Goal: Task Accomplishment & Management: Use online tool/utility

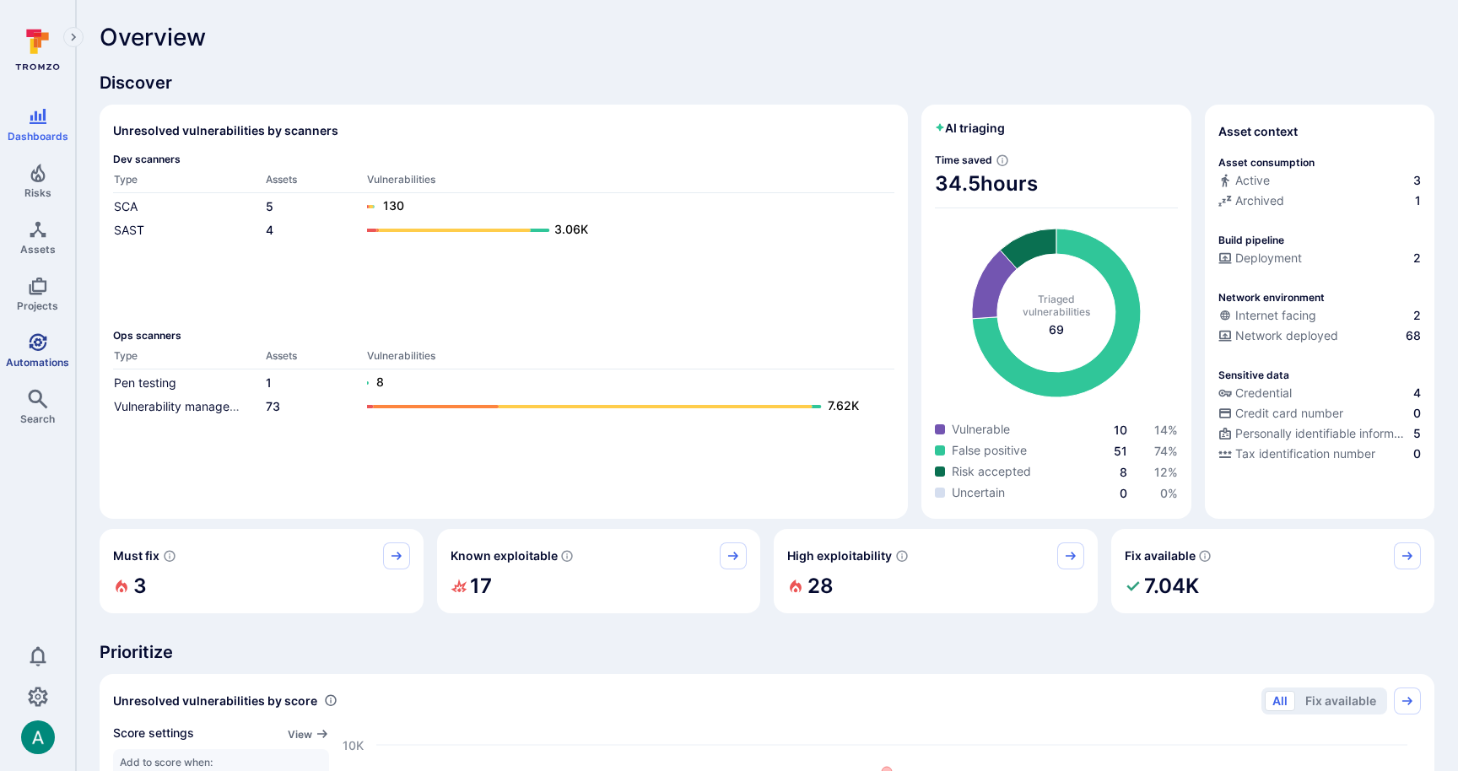
click at [40, 348] on icon "Automations" at bounding box center [38, 342] width 18 height 18
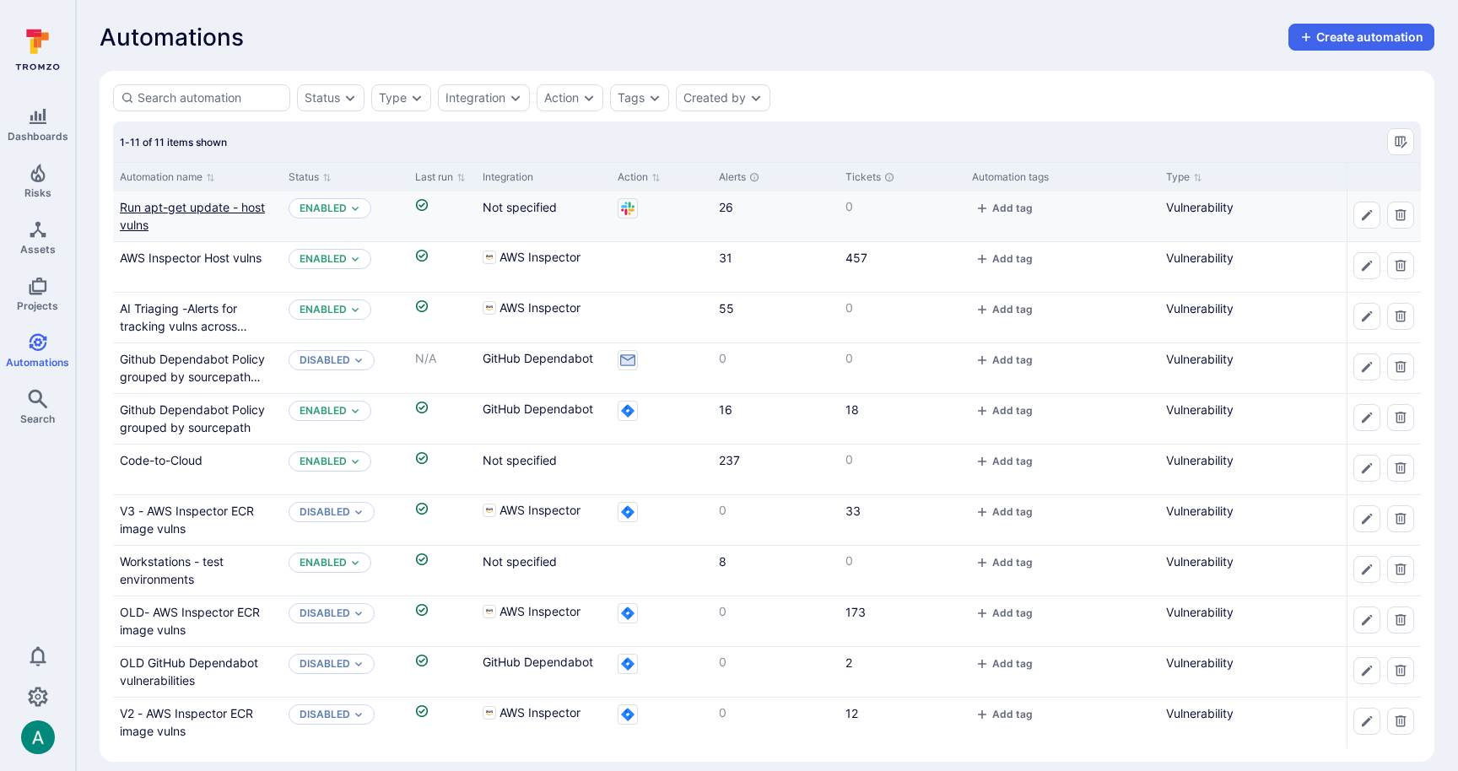
click at [226, 204] on link "Run apt-get update - host vulns" at bounding box center [192, 216] width 145 height 32
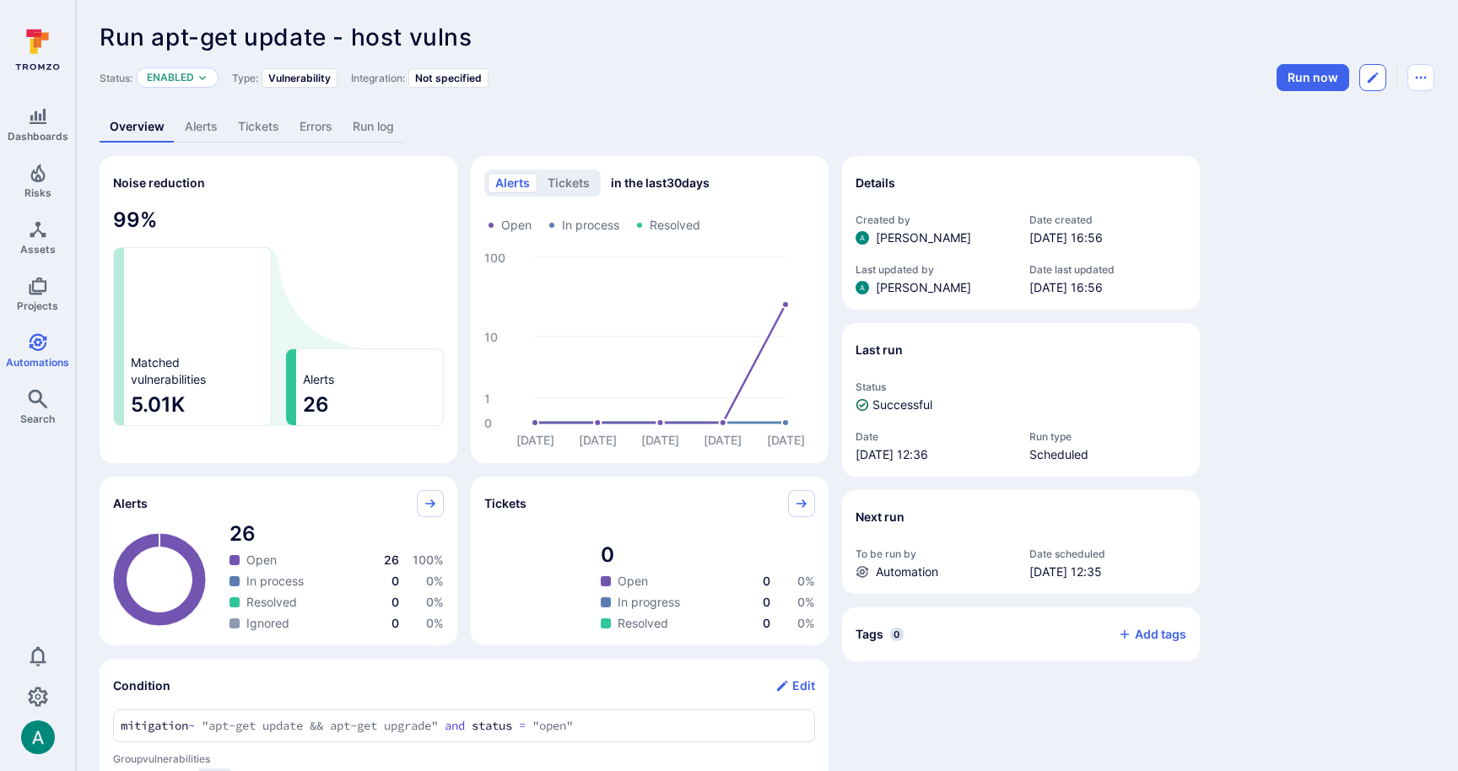
click at [1371, 75] on icon "Edit automation" at bounding box center [1372, 77] width 13 height 13
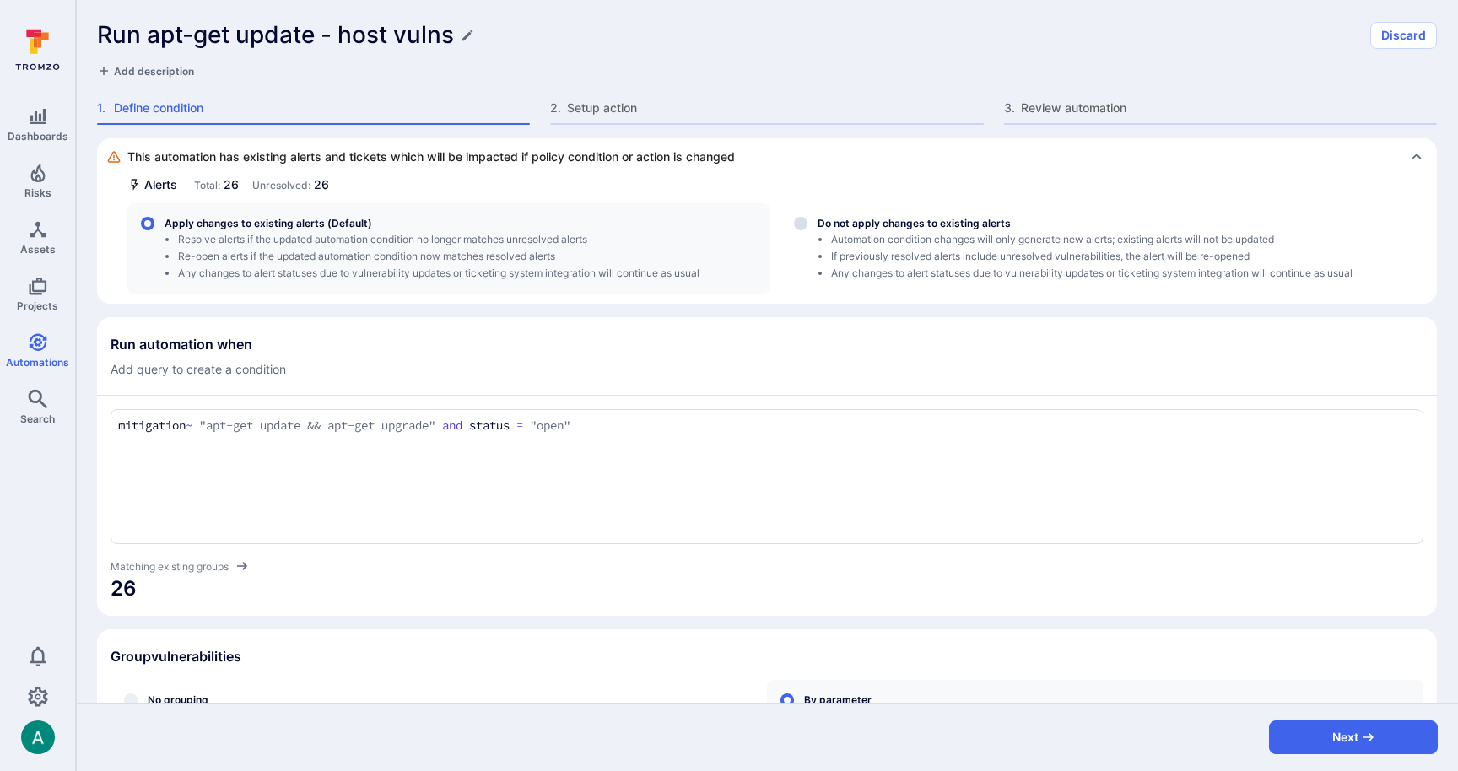
click at [627, 127] on div "Run apt-get update - host vulns Discard Add description 1 . Define condition 2 …" at bounding box center [767, 69] width 1382 height 138
click at [622, 107] on span "Setup action" at bounding box center [775, 108] width 416 height 17
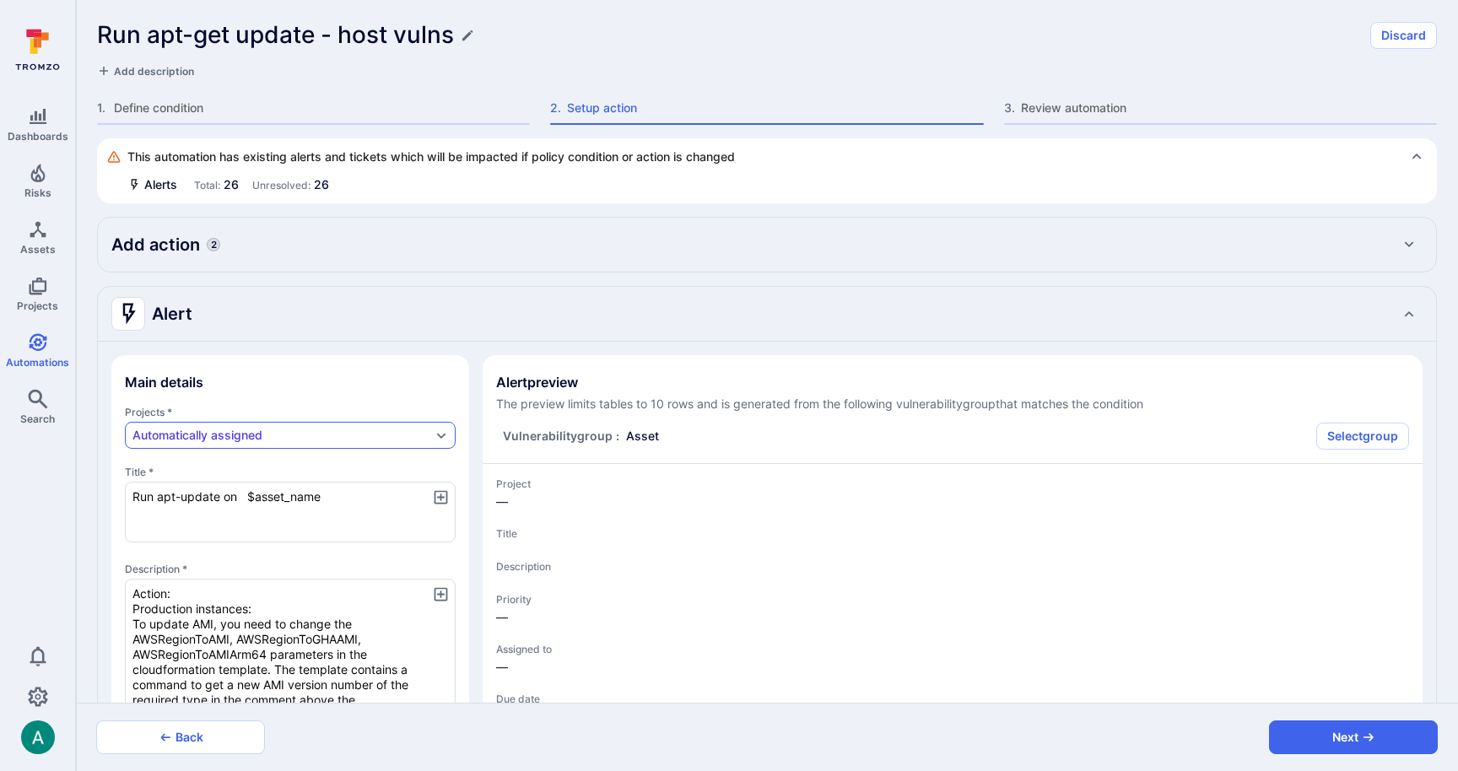
type textarea "x"
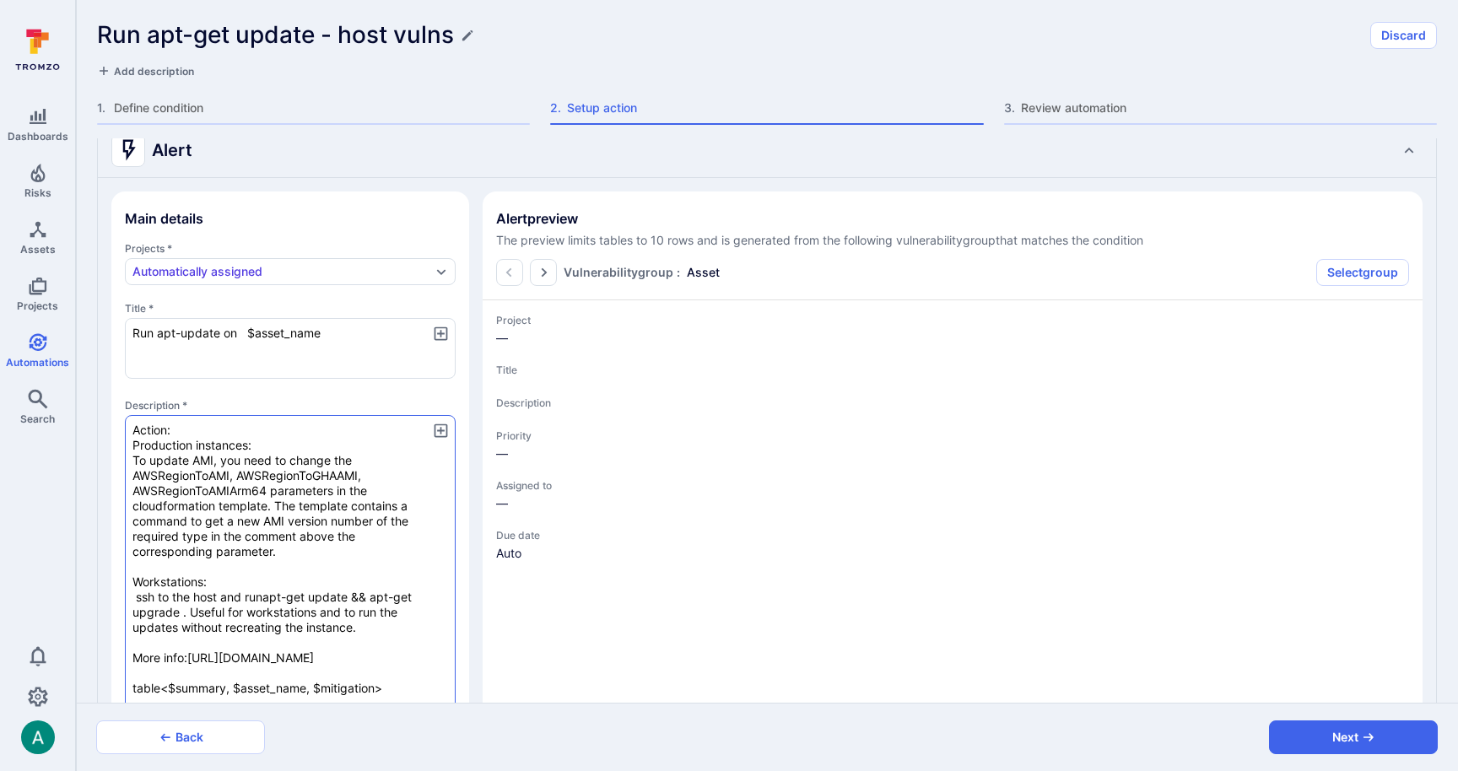
type textarea "x"
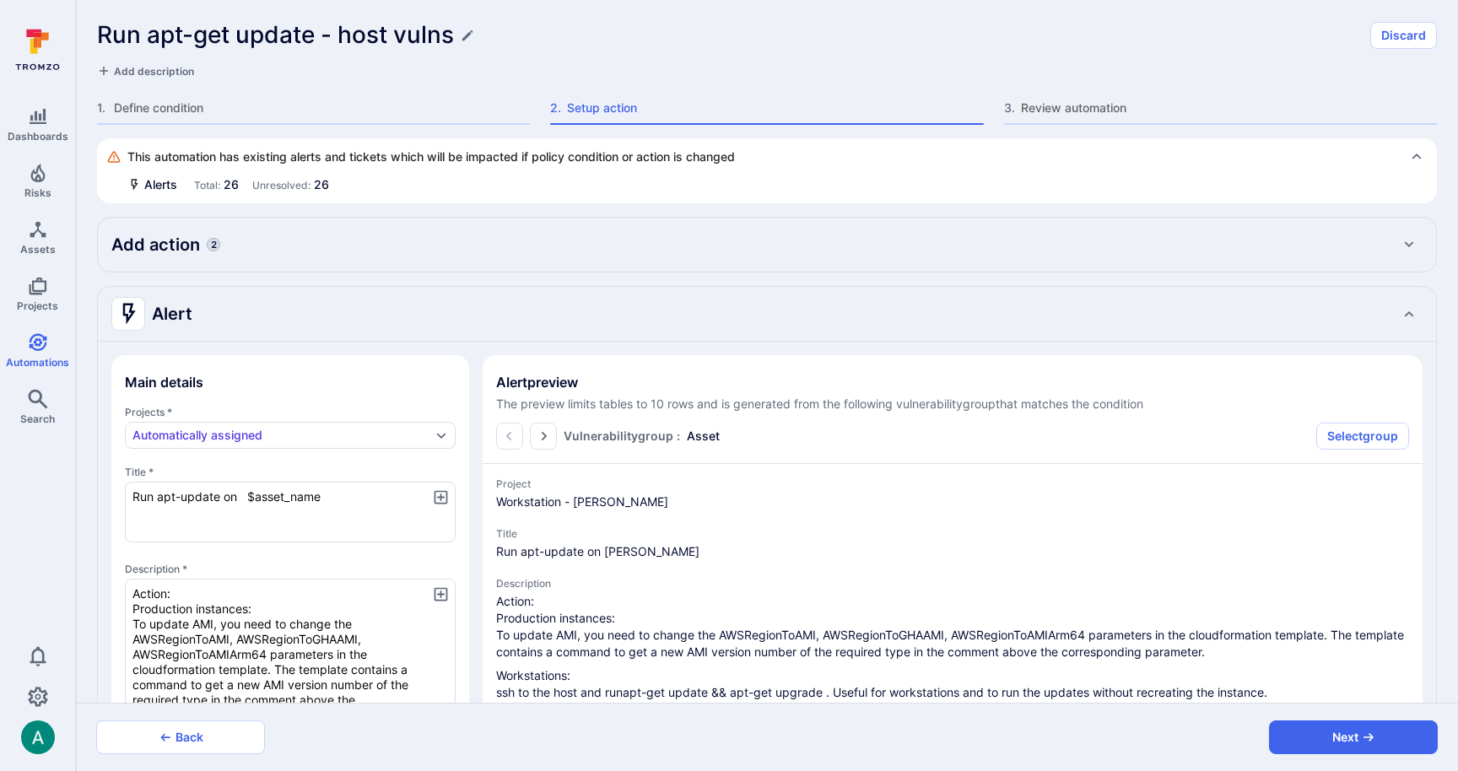
click at [232, 246] on div "Add action 2" at bounding box center [766, 244] width 1311 height 27
type textarea "x"
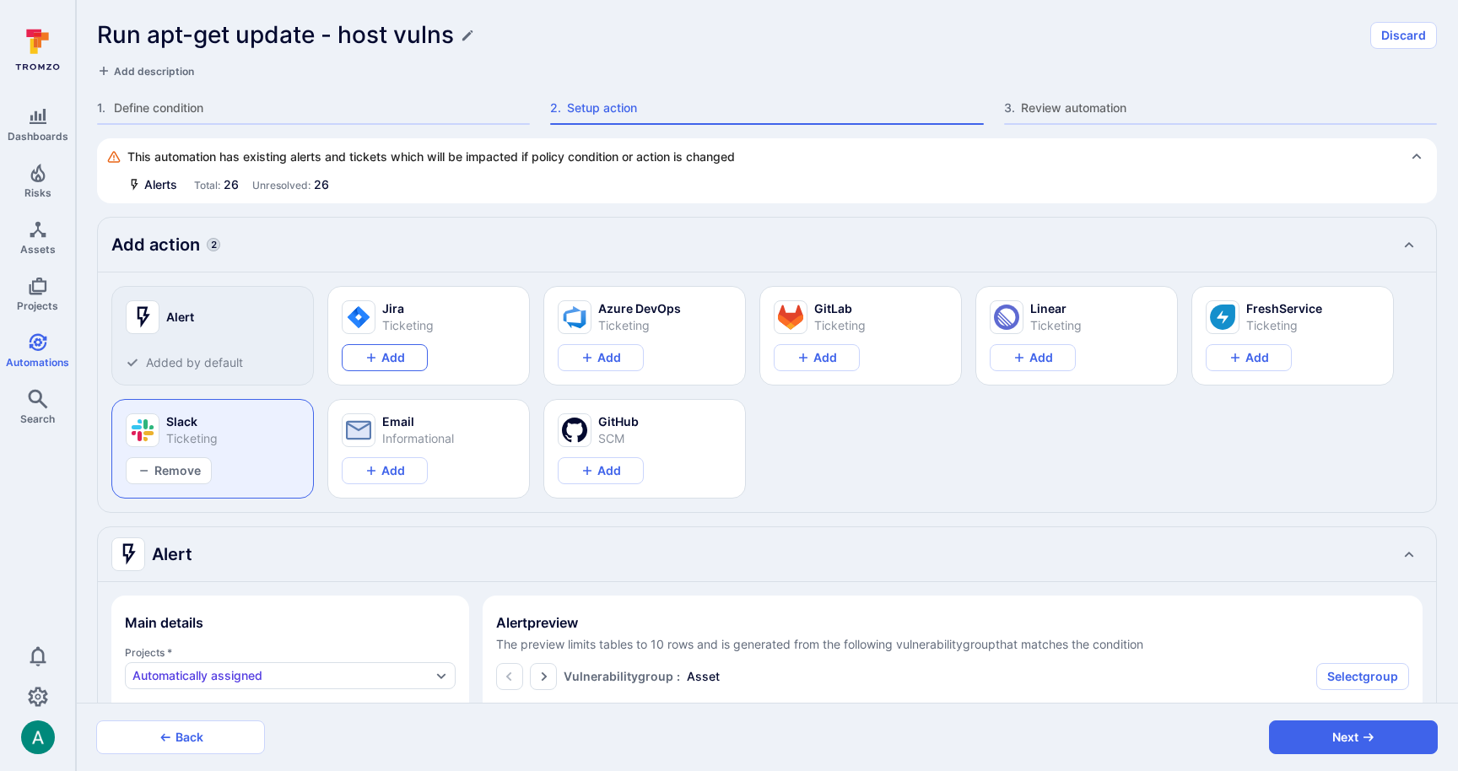
click at [375, 354] on icon "Add Jira action" at bounding box center [370, 357] width 13 height 13
type textarea "x"
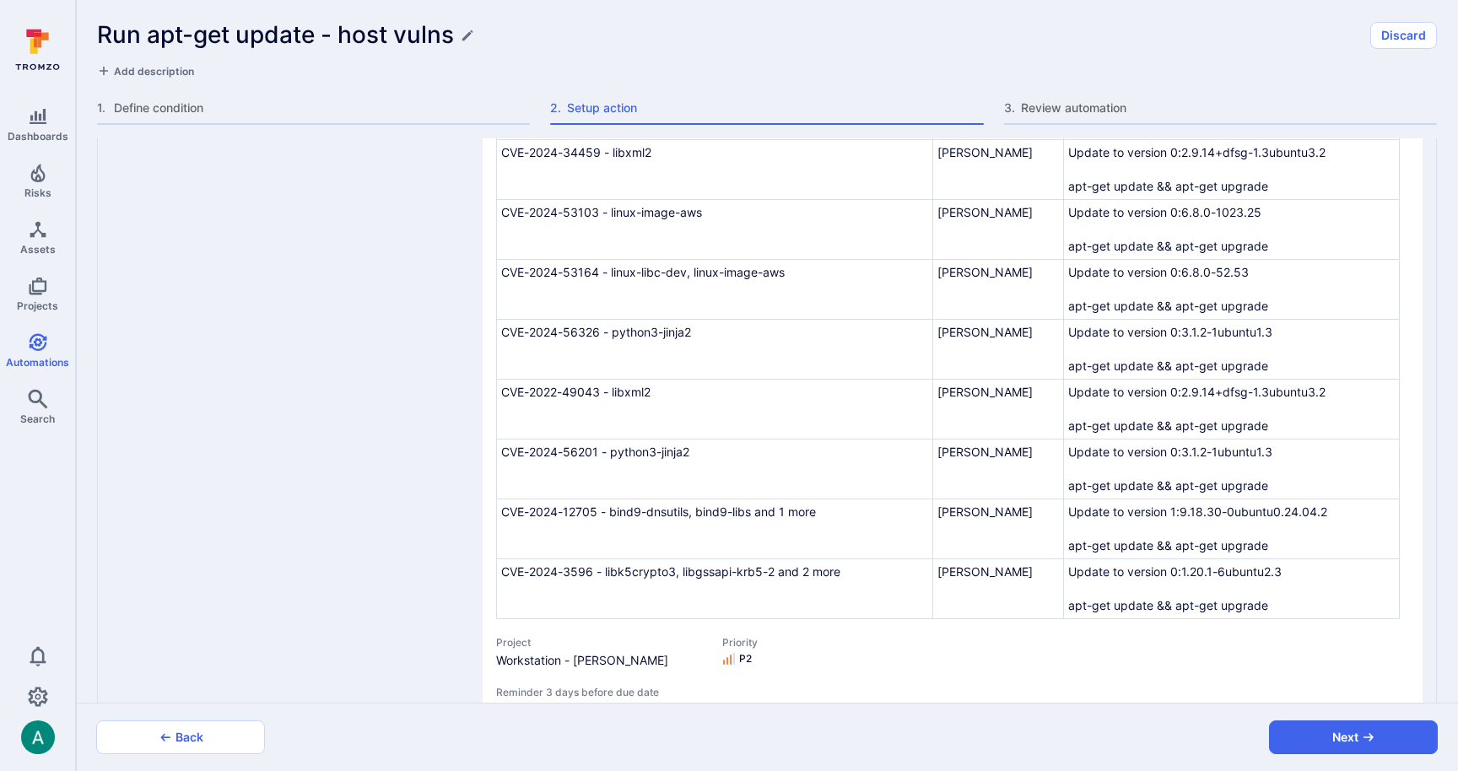
type textarea "x"
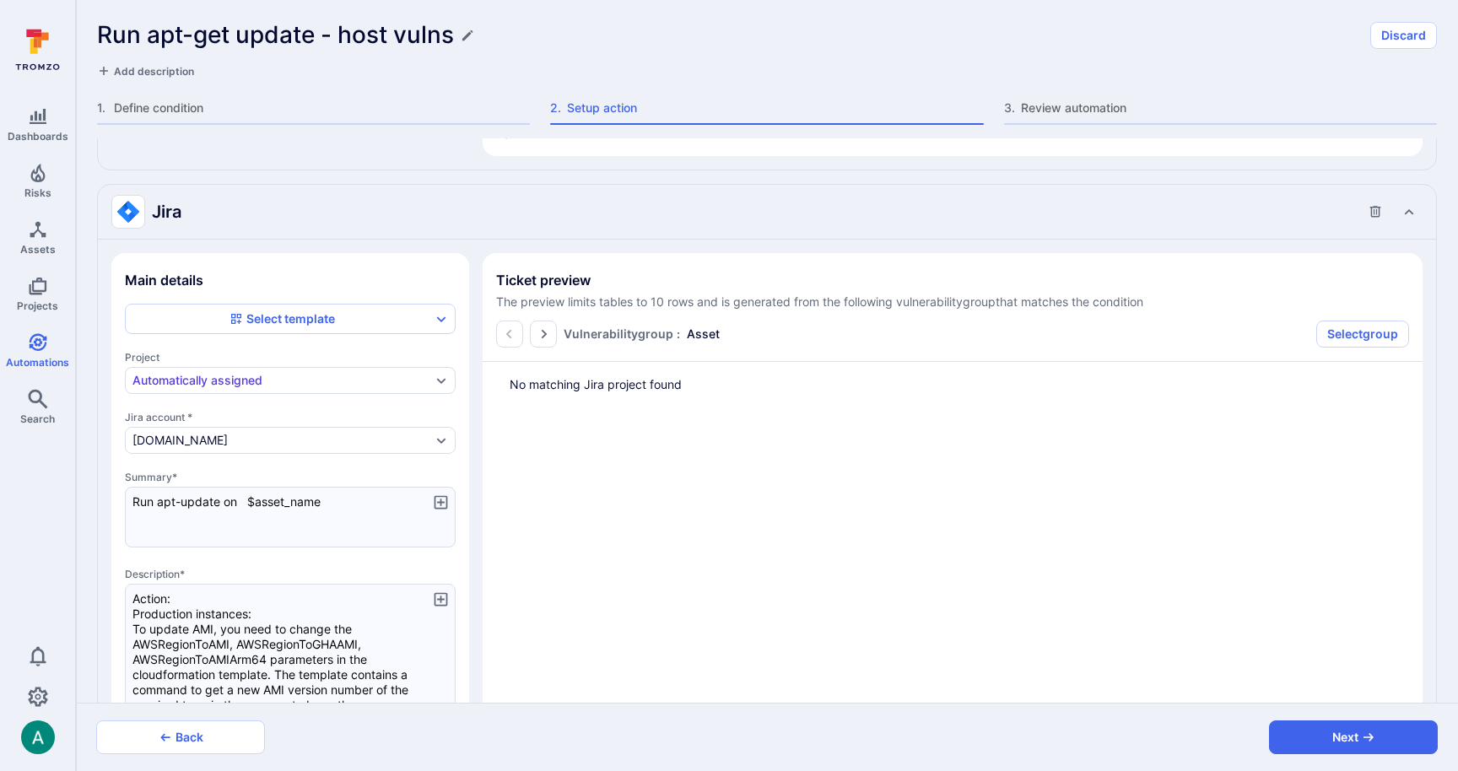
scroll to position [2768, 0]
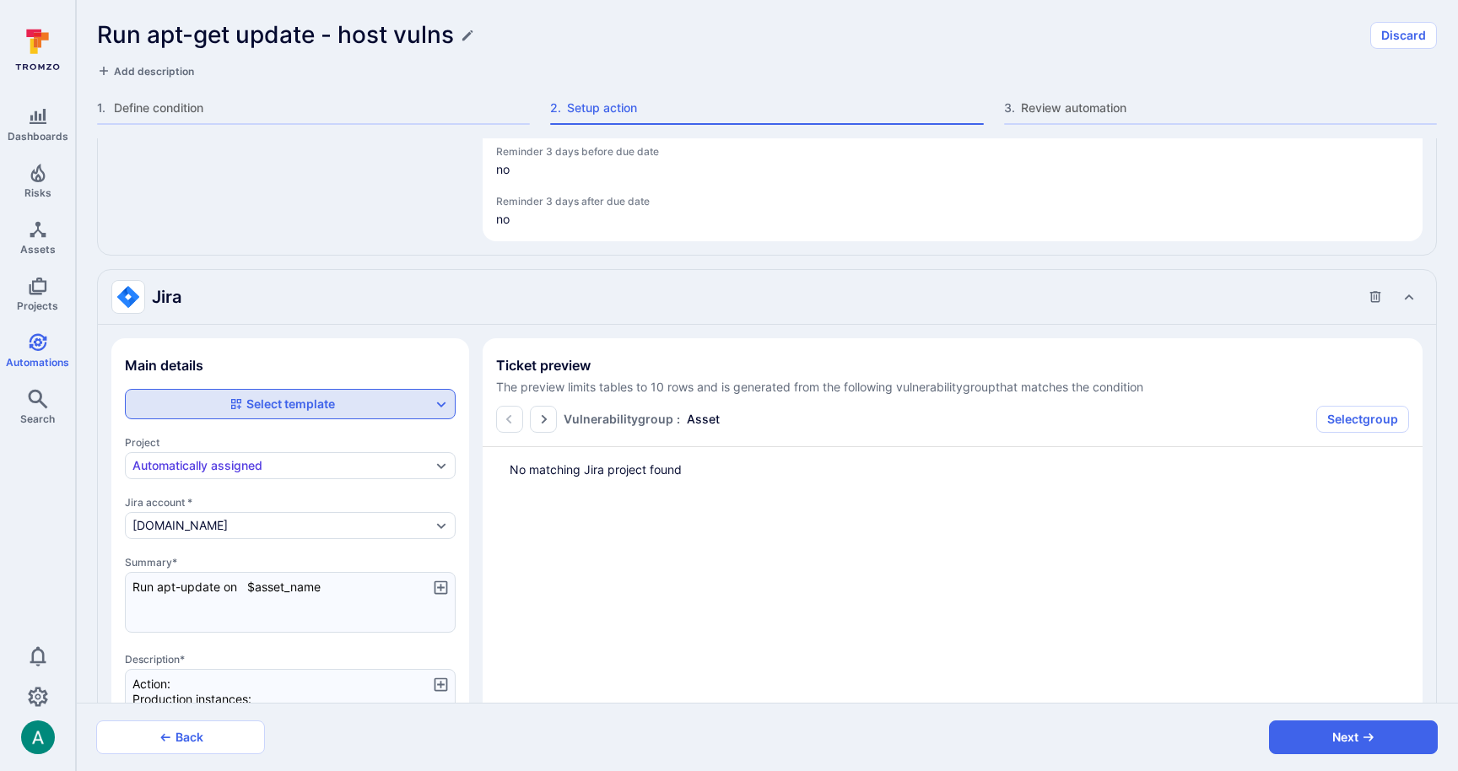
click at [374, 402] on button "Select template" at bounding box center [281, 404] width 299 height 17
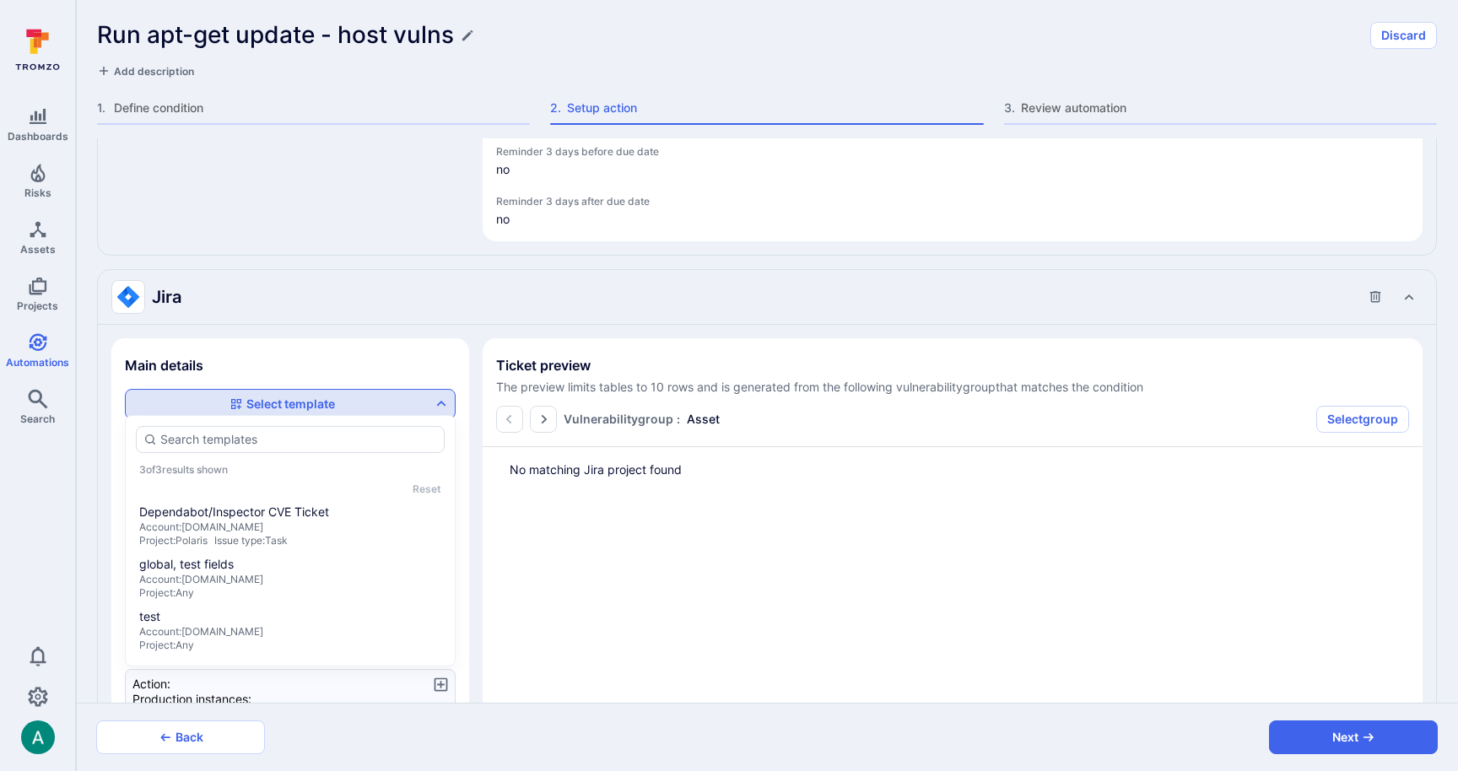
click at [397, 397] on button "Select template" at bounding box center [281, 404] width 299 height 17
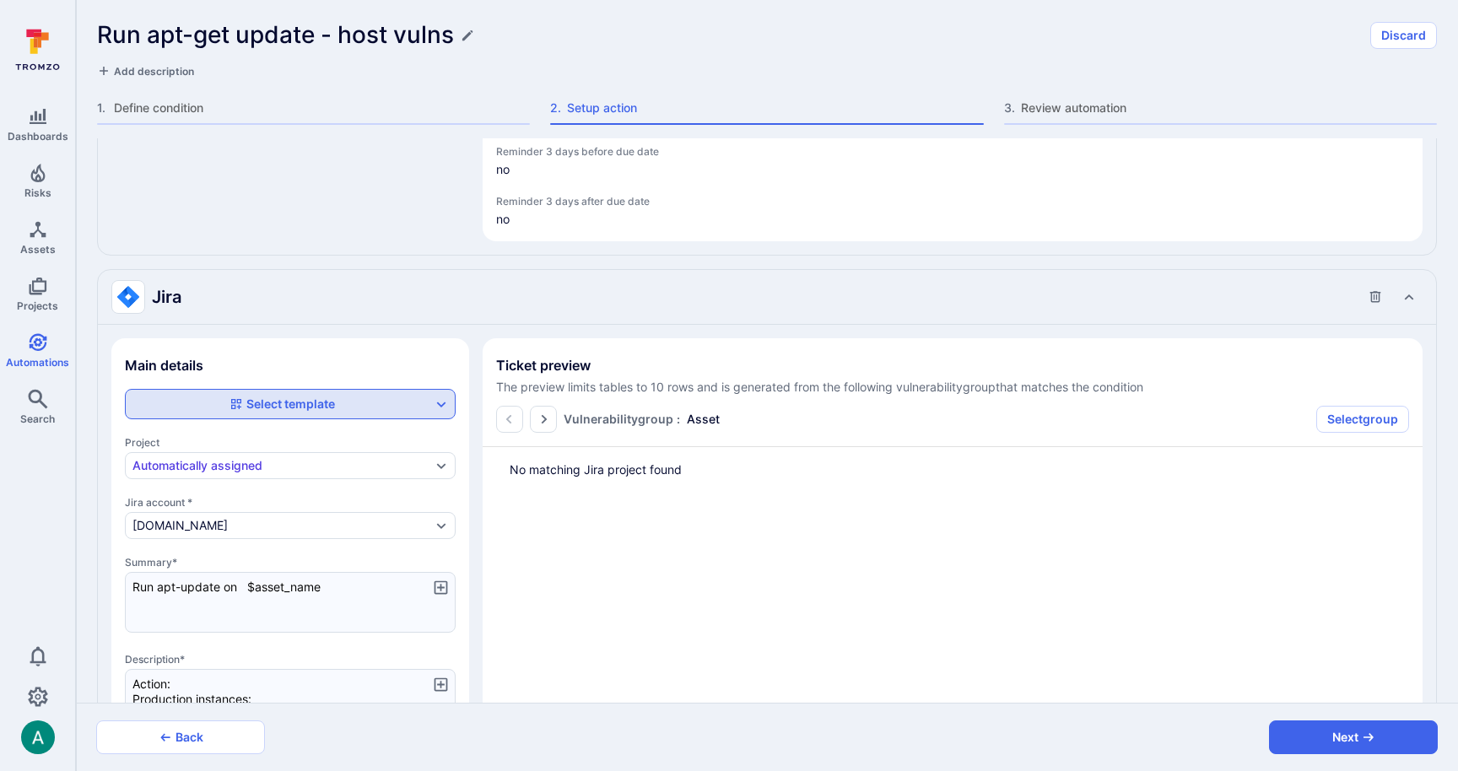
click at [392, 389] on div "Select template" at bounding box center [290, 404] width 331 height 30
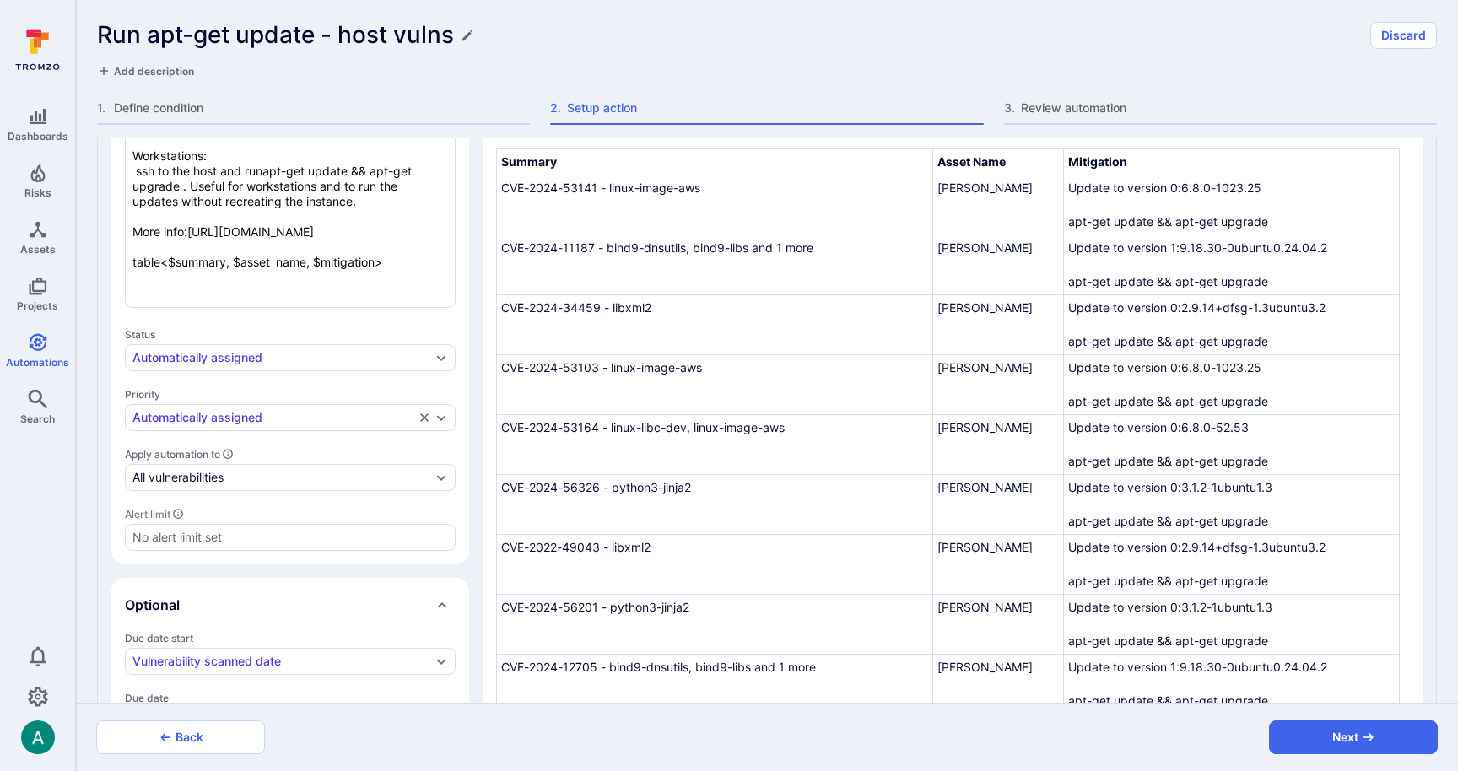
scroll to position [691, 0]
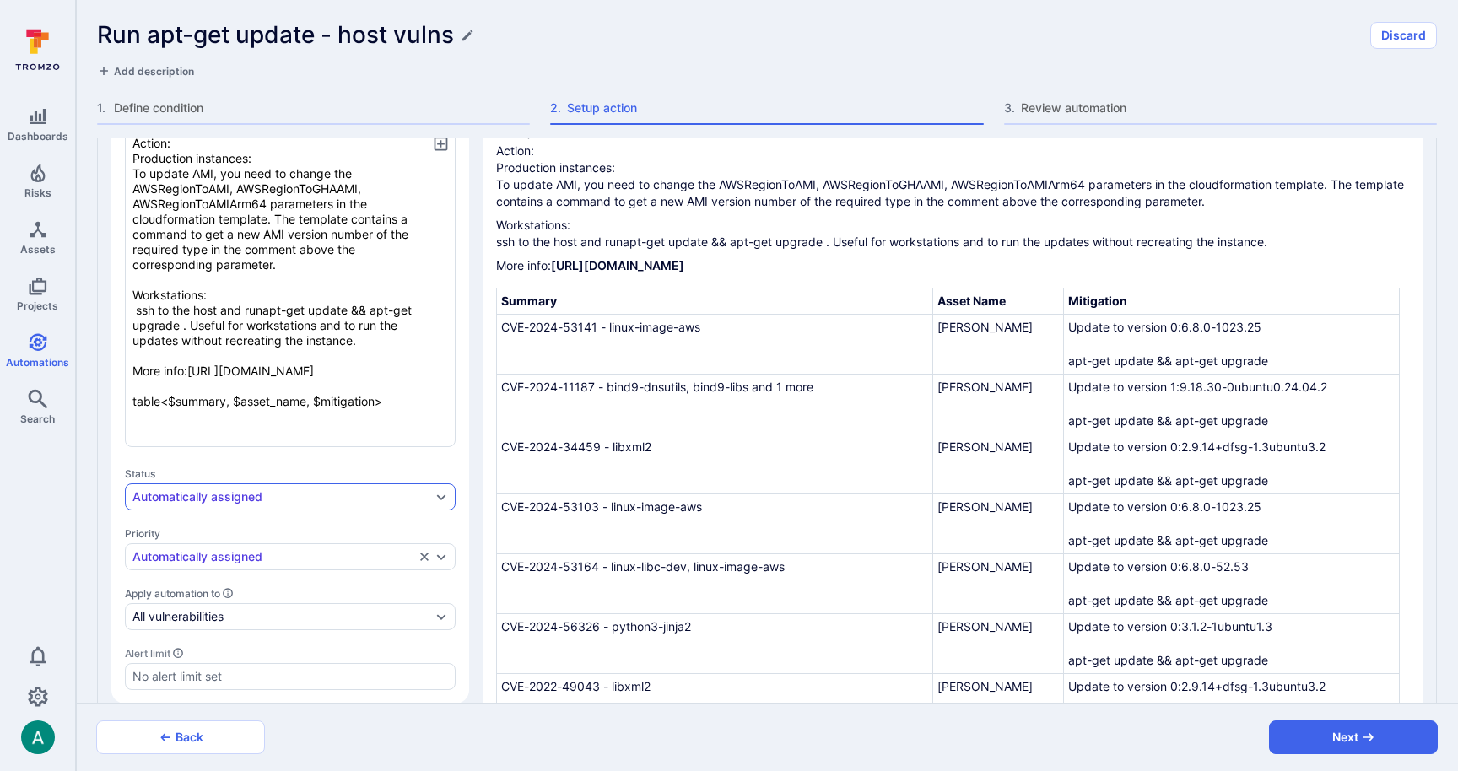
click at [294, 494] on div "Automatically assigned" at bounding box center [281, 496] width 299 height 13
click at [311, 462] on div "Projects * Automatically assigned Title * Run apt-update on $asset_name x Descr…" at bounding box center [290, 322] width 331 height 735
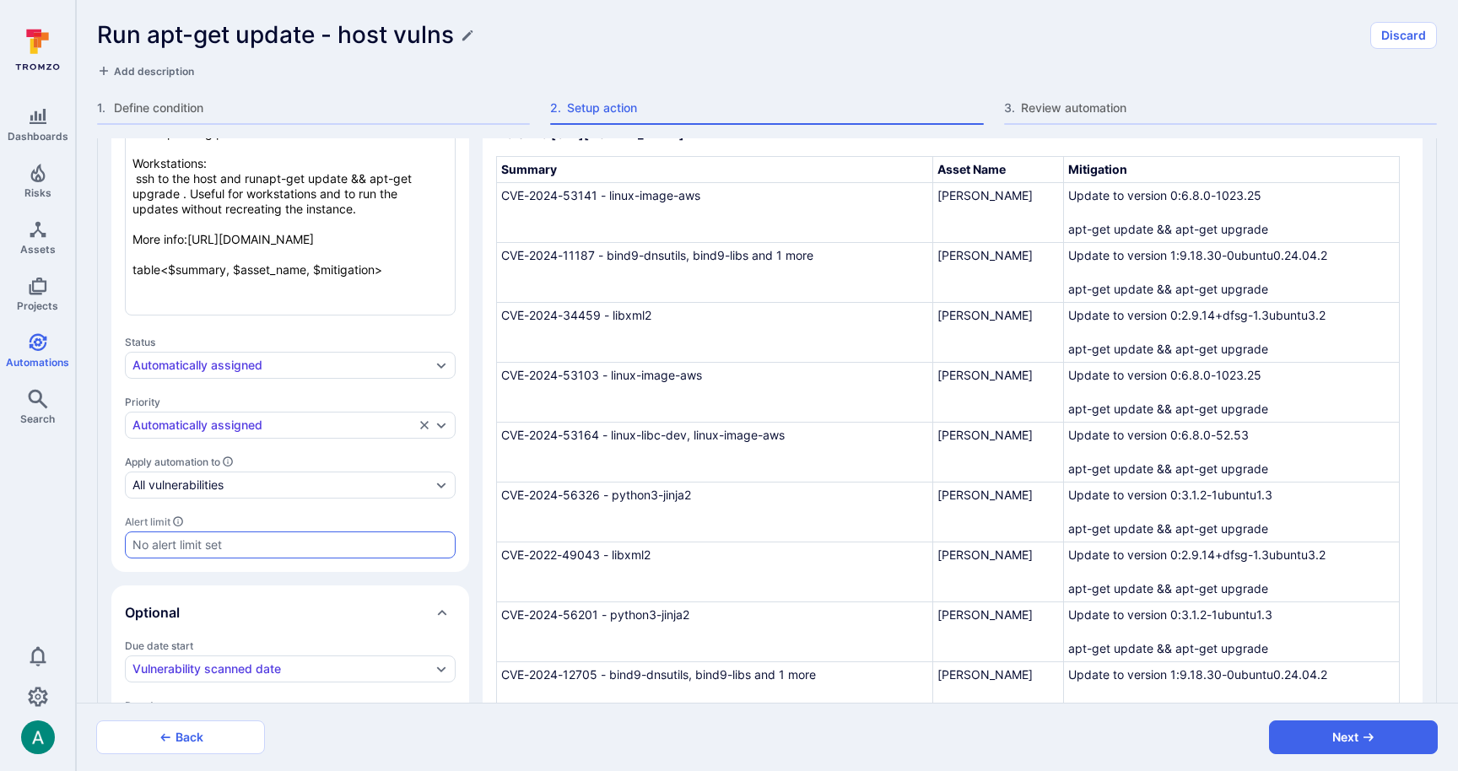
scroll to position [850, 0]
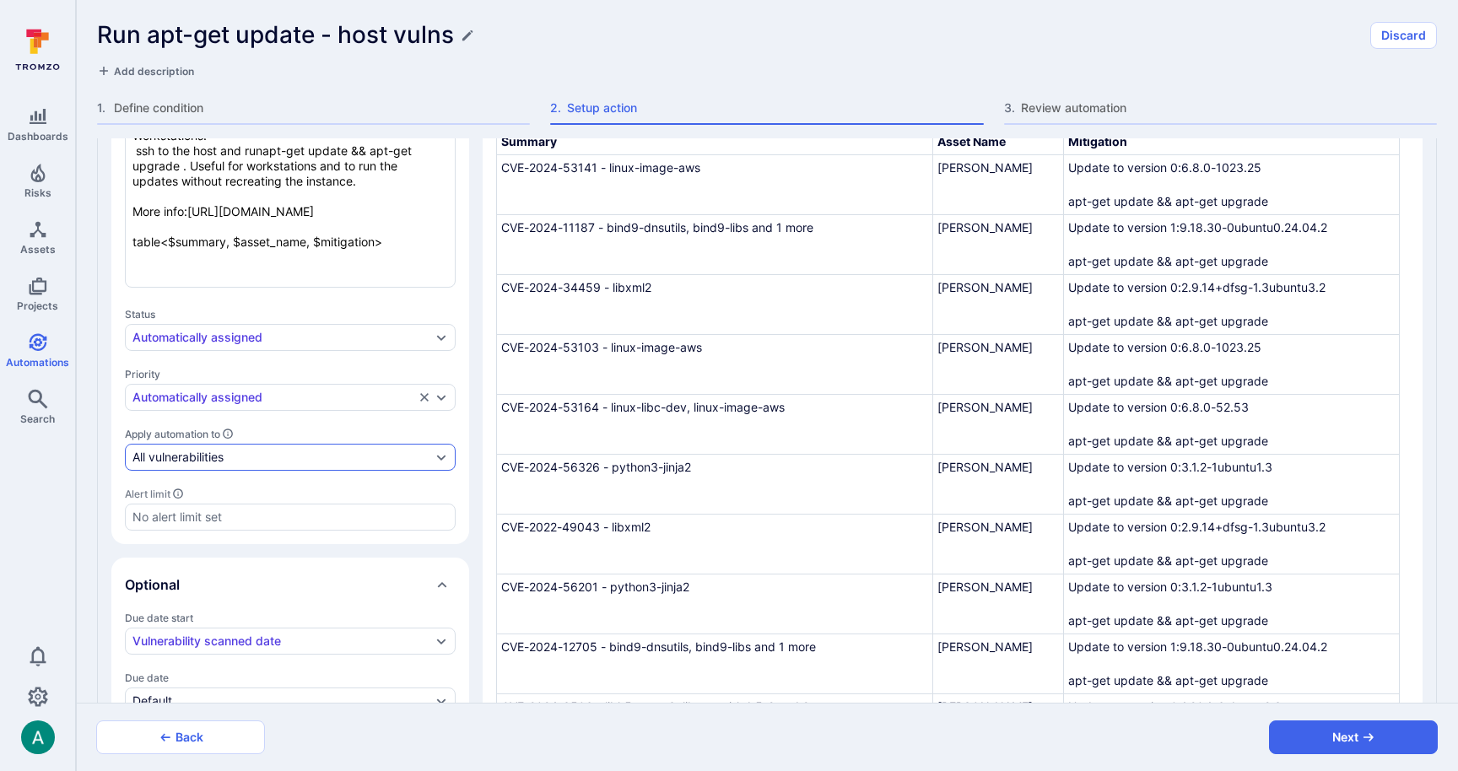
click at [274, 460] on div "All vulnerabilities" at bounding box center [281, 457] width 299 height 13
click at [283, 418] on div "Projects * Automatically assigned Title * Run apt-update on $asset_name x Descr…" at bounding box center [290, 163] width 331 height 735
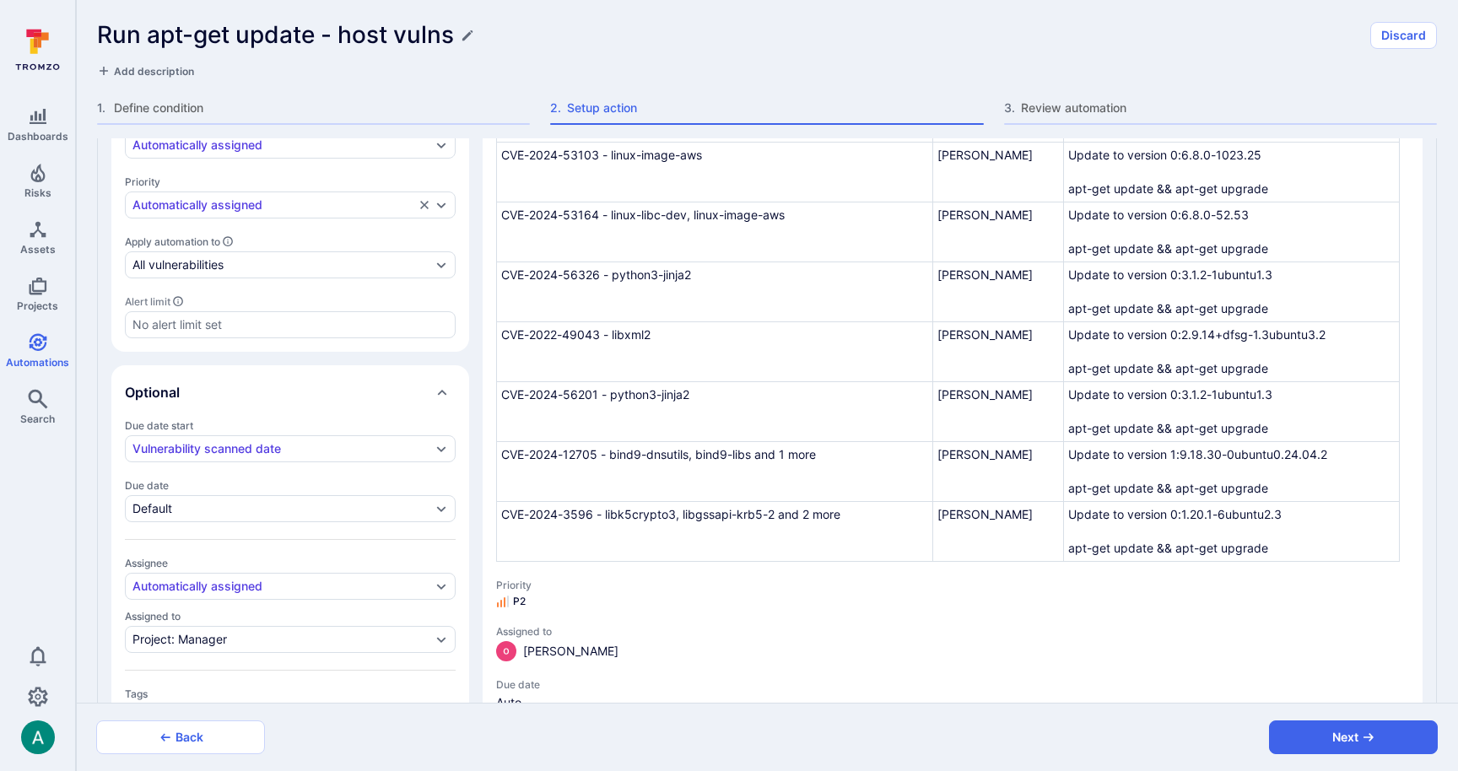
scroll to position [1066, 0]
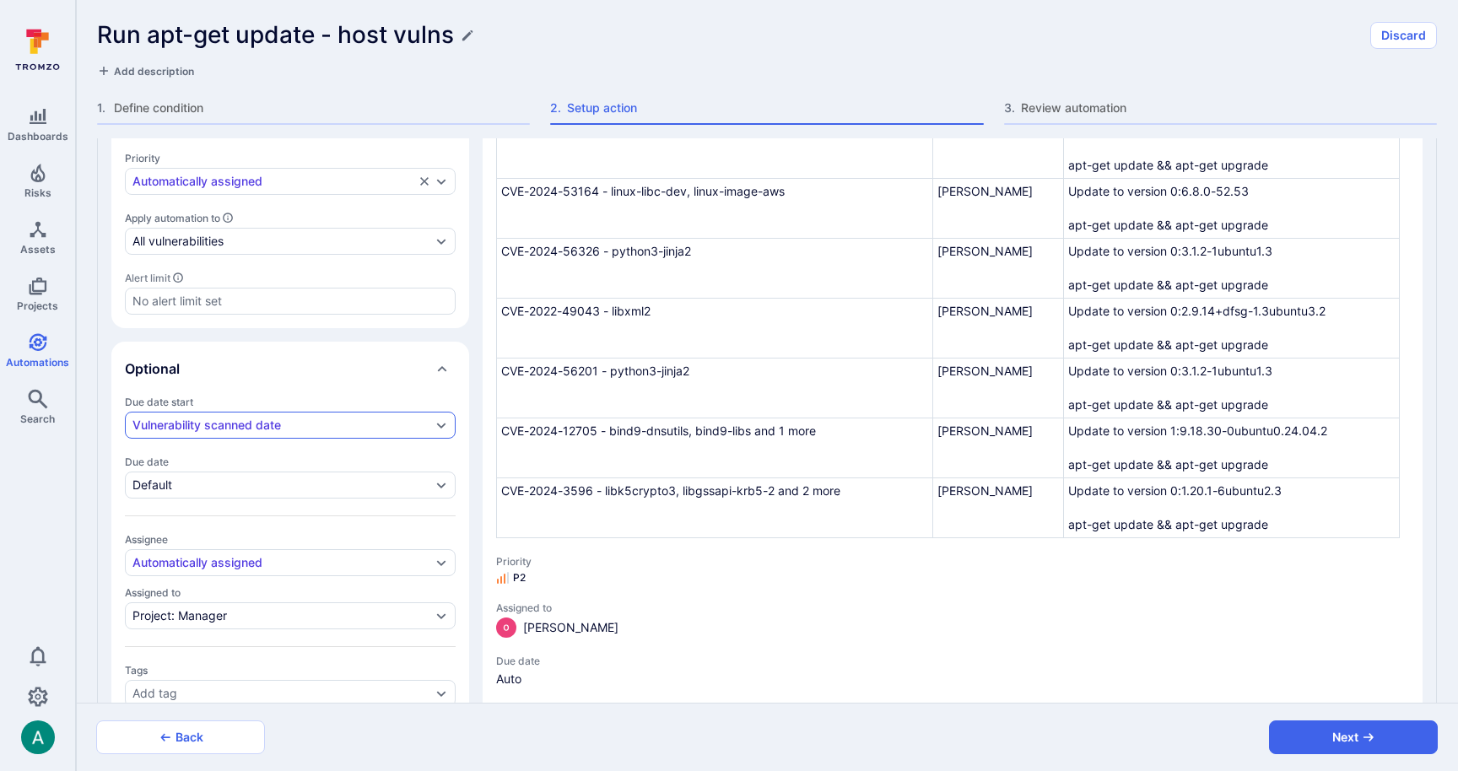
click at [278, 418] on div "Vulnerability scanned date" at bounding box center [206, 424] width 148 height 13
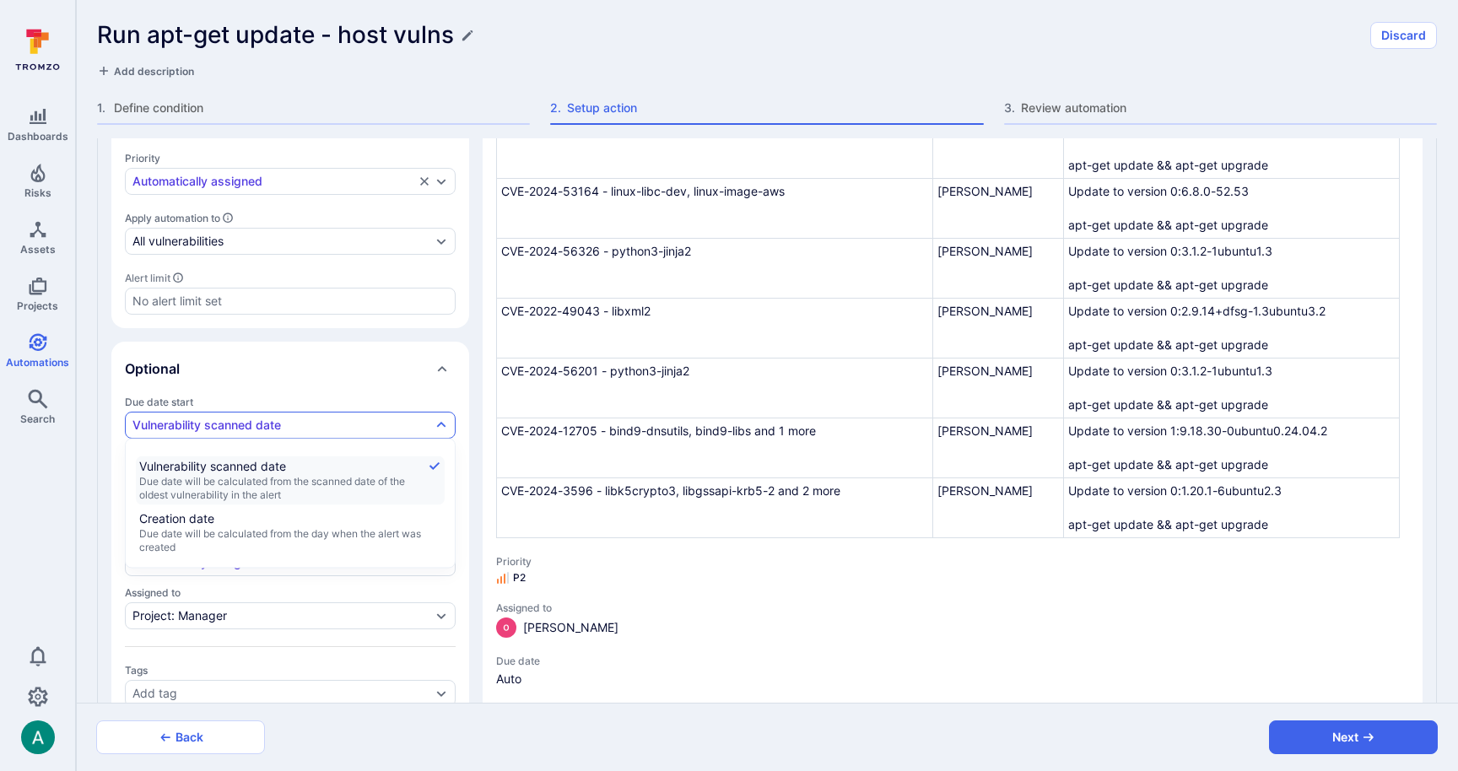
scroll to position [13, 0]
click at [273, 509] on li "Creation date Due date will be calculated from the day when the alert was creat…" at bounding box center [290, 533] width 309 height 49
type textarea "x"
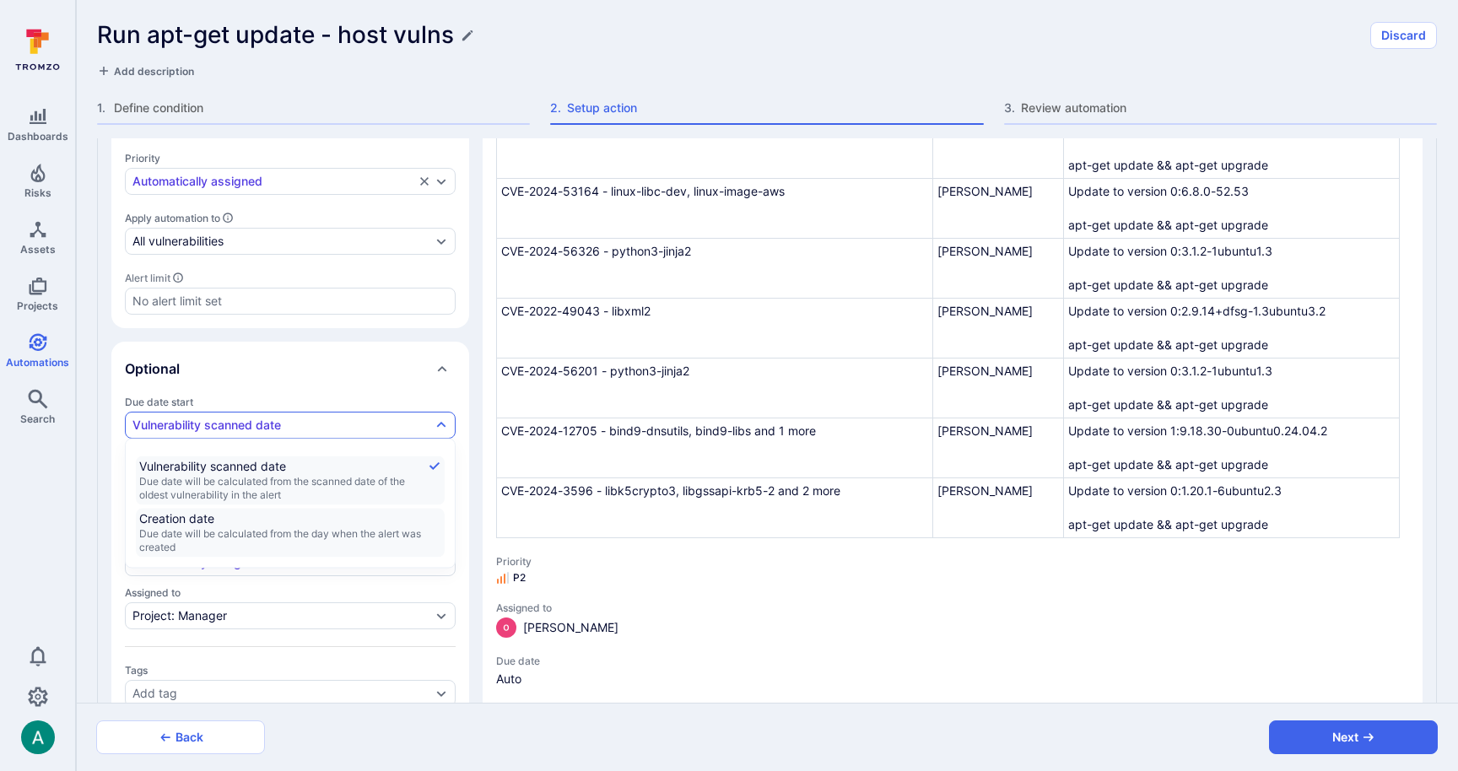
type textarea "x"
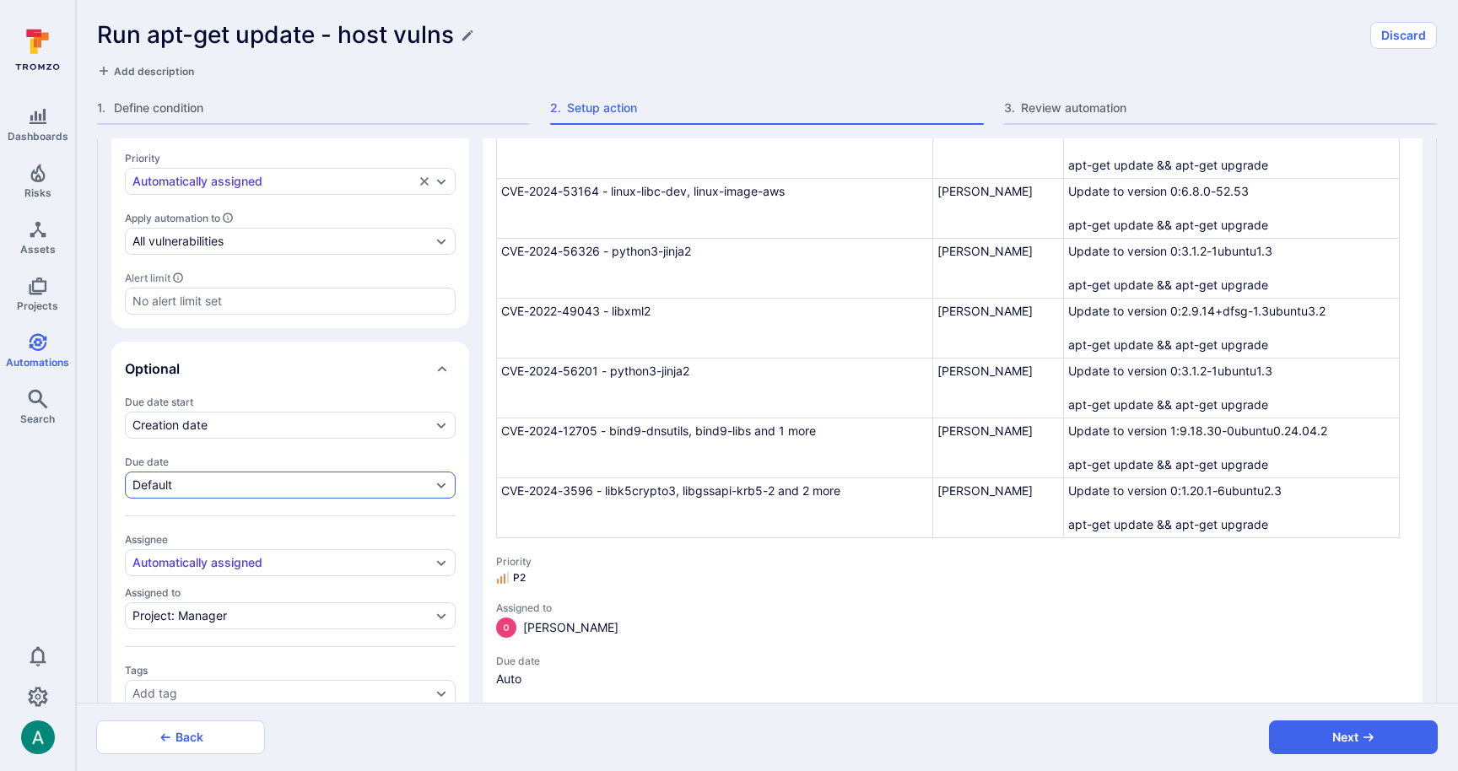
click at [258, 480] on div "Default" at bounding box center [281, 484] width 299 height 13
click at [247, 450] on div "Due date start Creation date Due date Default Assignee Automatically assigned A…" at bounding box center [290, 551] width 331 height 311
click at [253, 418] on div "Creation date" at bounding box center [281, 424] width 299 height 13
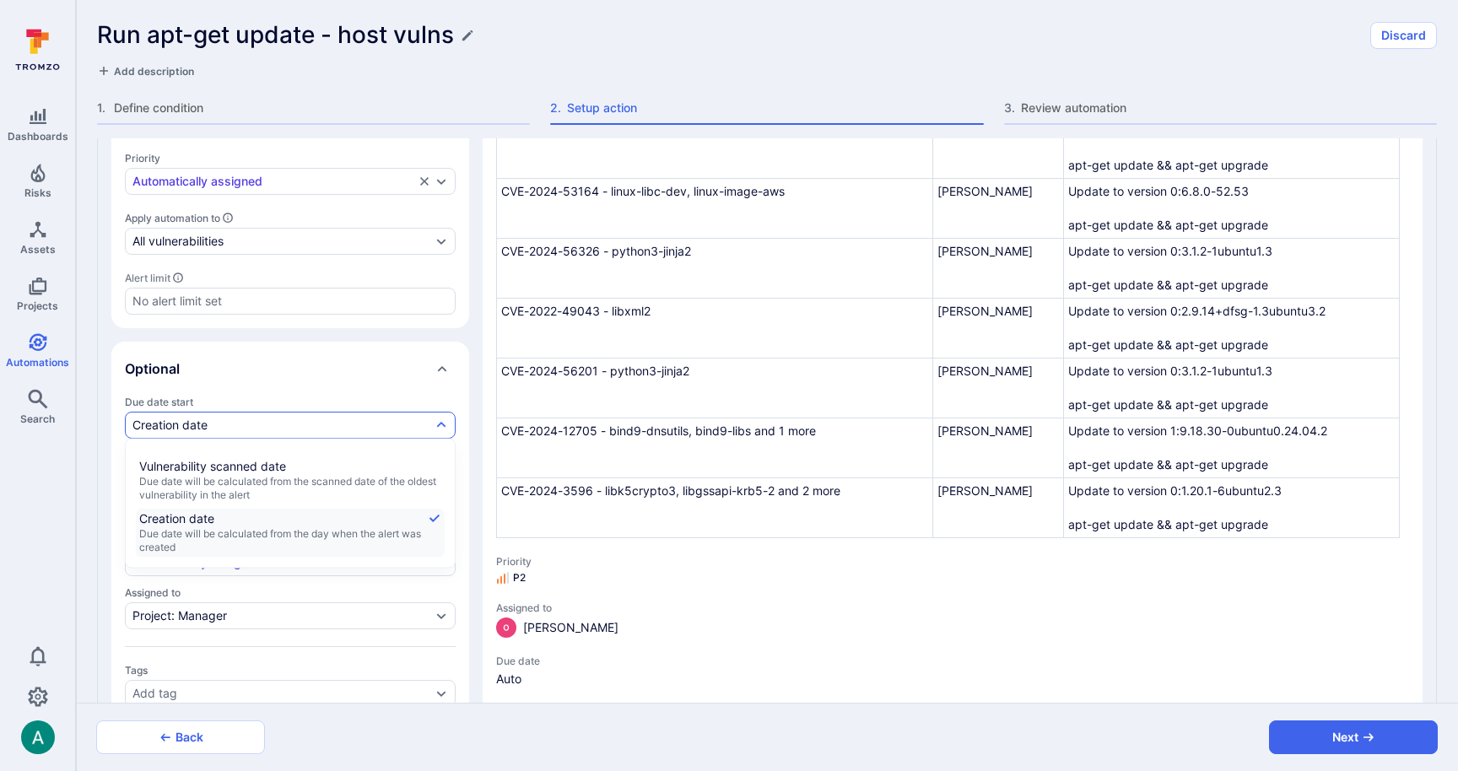
click at [256, 381] on div "Optional" at bounding box center [290, 369] width 358 height 54
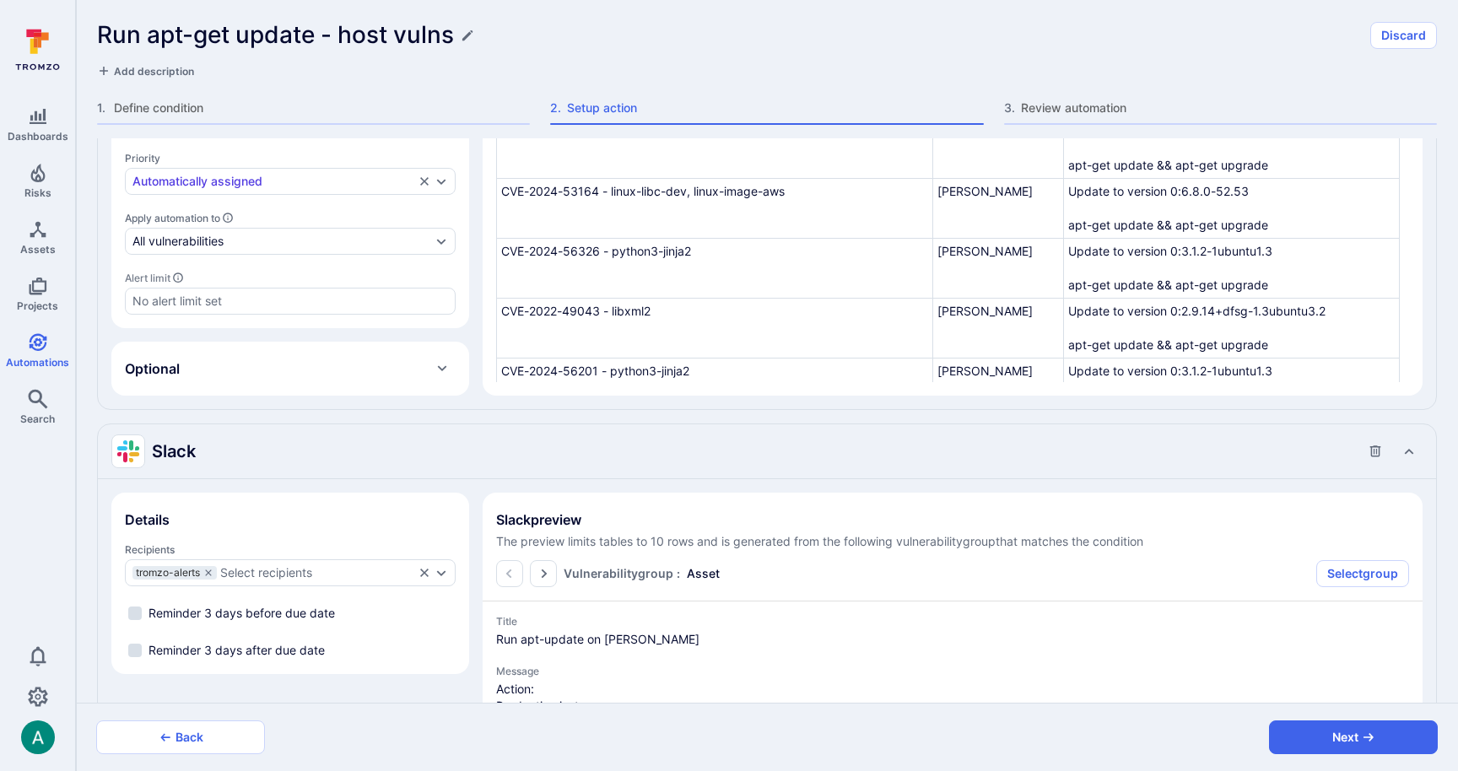
click at [256, 373] on div "Optional" at bounding box center [290, 368] width 331 height 27
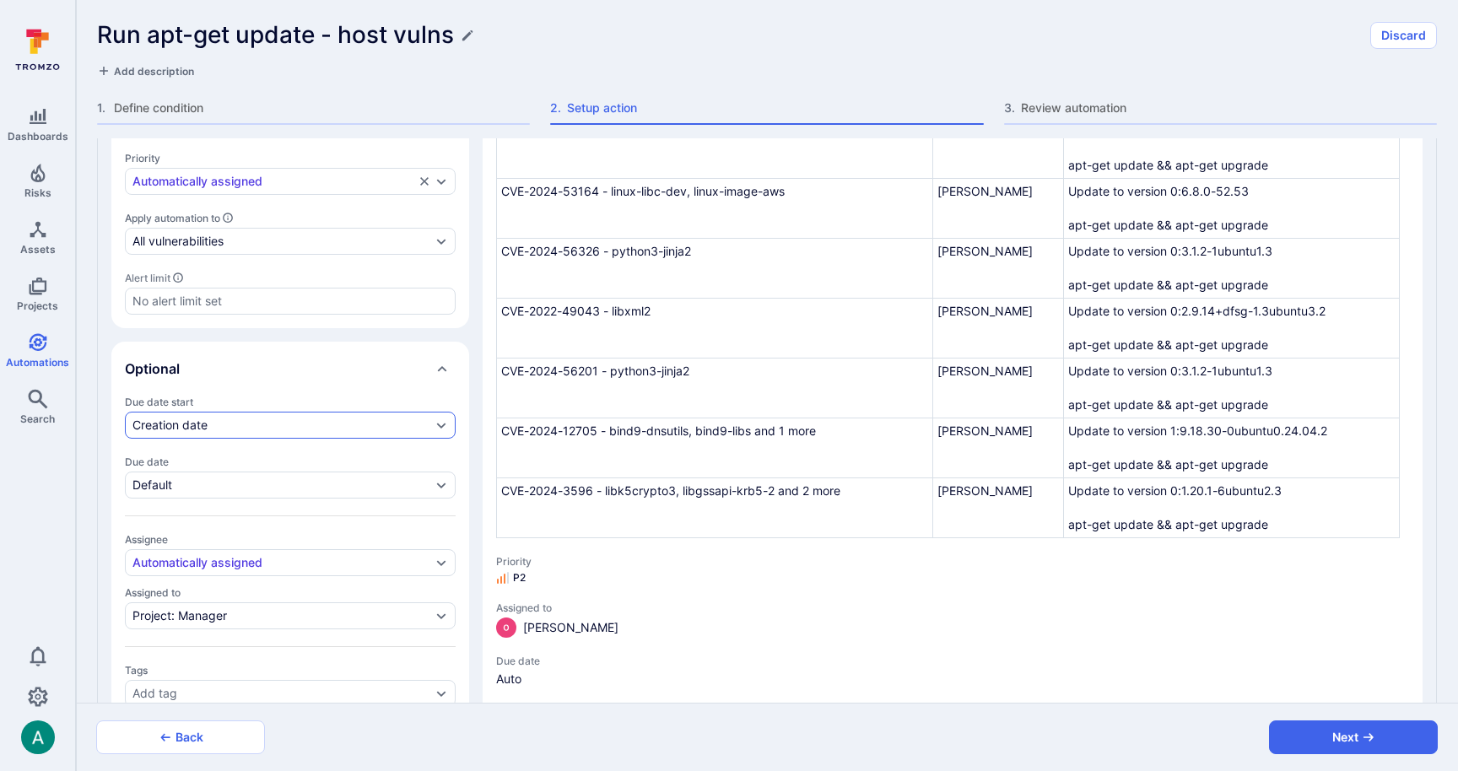
click at [198, 418] on div "Creation date" at bounding box center [169, 424] width 75 height 13
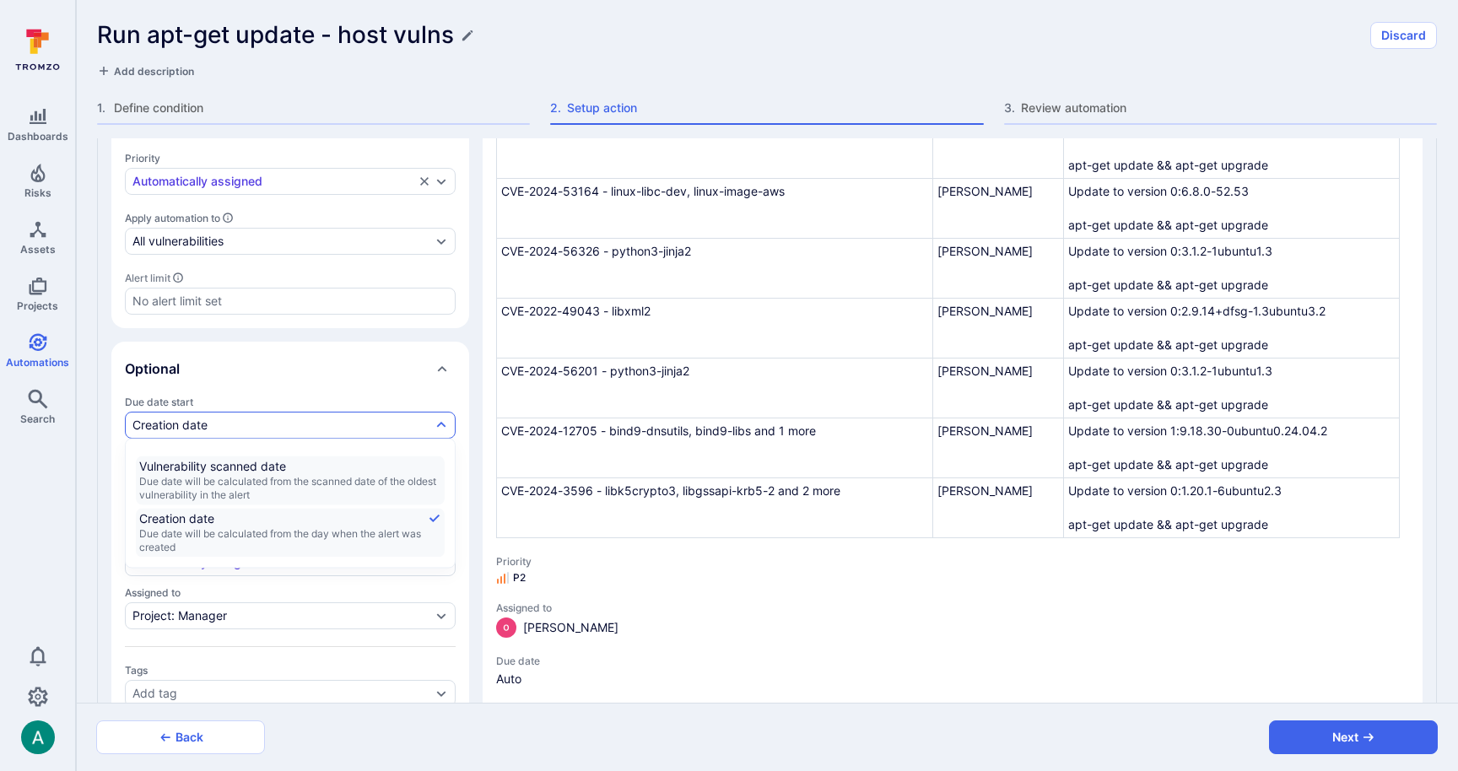
click at [209, 478] on span "Due date will be calculated from the scanned date of the oldest vulnerability i…" at bounding box center [290, 488] width 302 height 27
type textarea "x"
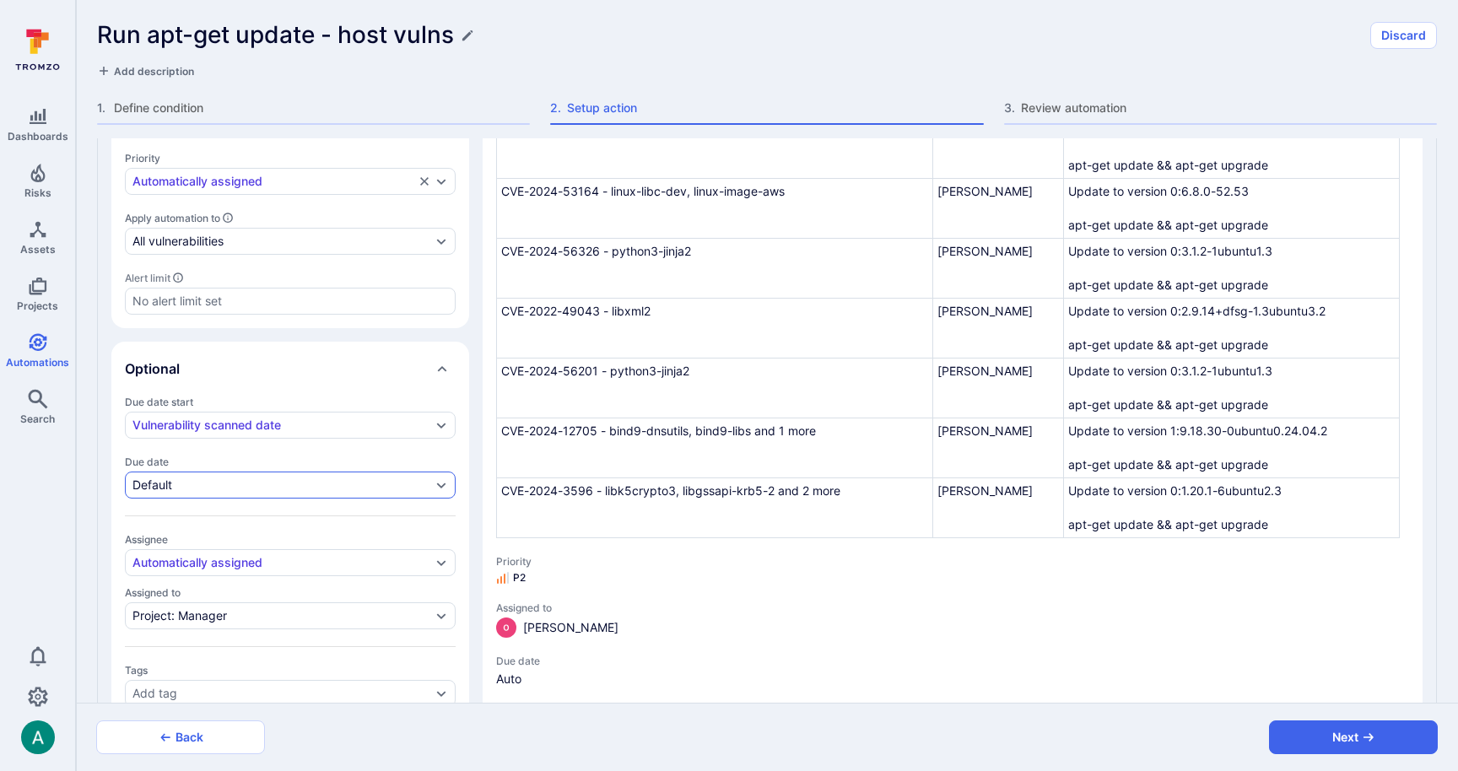
click at [181, 478] on div "Default" at bounding box center [281, 484] width 299 height 13
click at [186, 593] on span "Custom" at bounding box center [290, 597] width 302 height 17
type textarea "x"
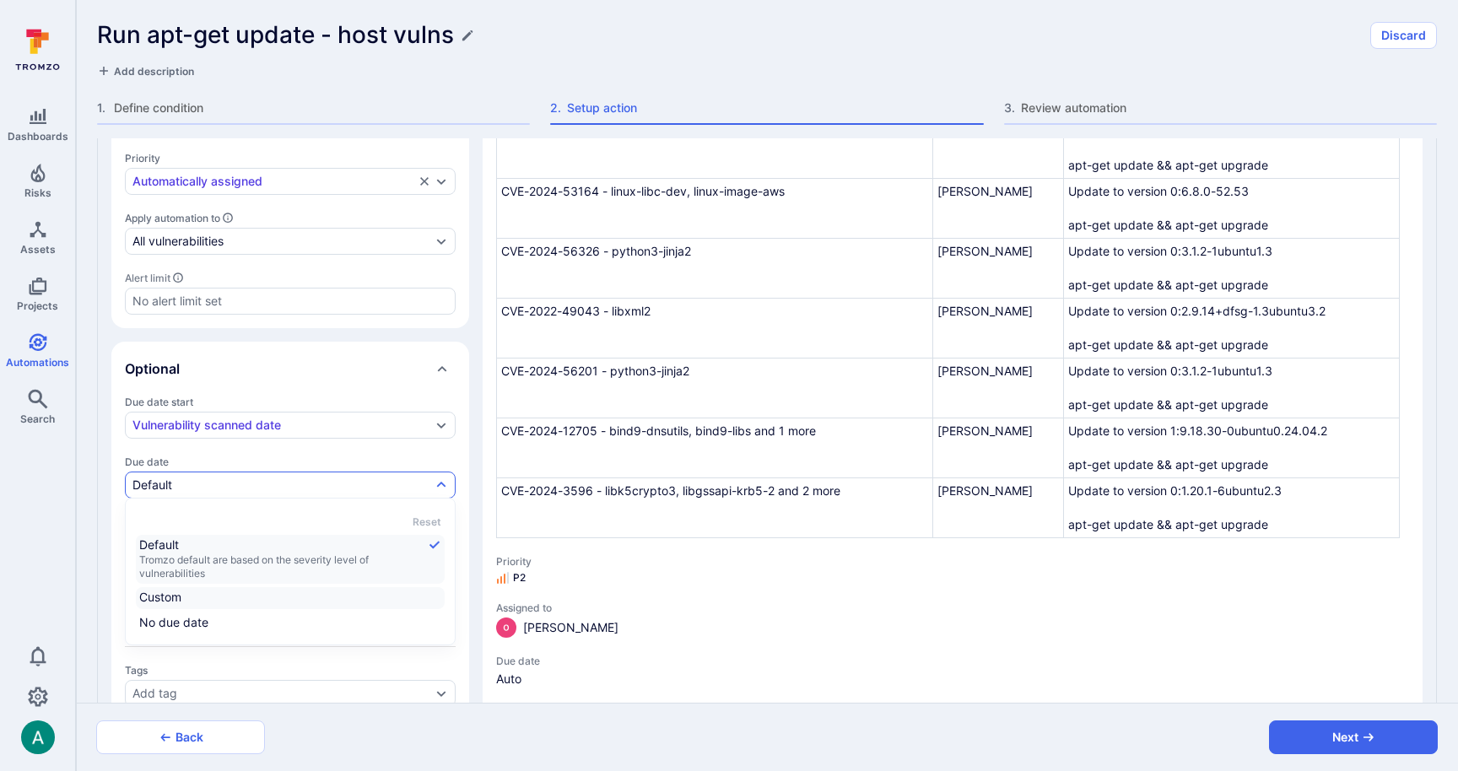
type textarea "x"
click at [182, 481] on div "Custom" at bounding box center [203, 484] width 143 height 13
type textarea "x"
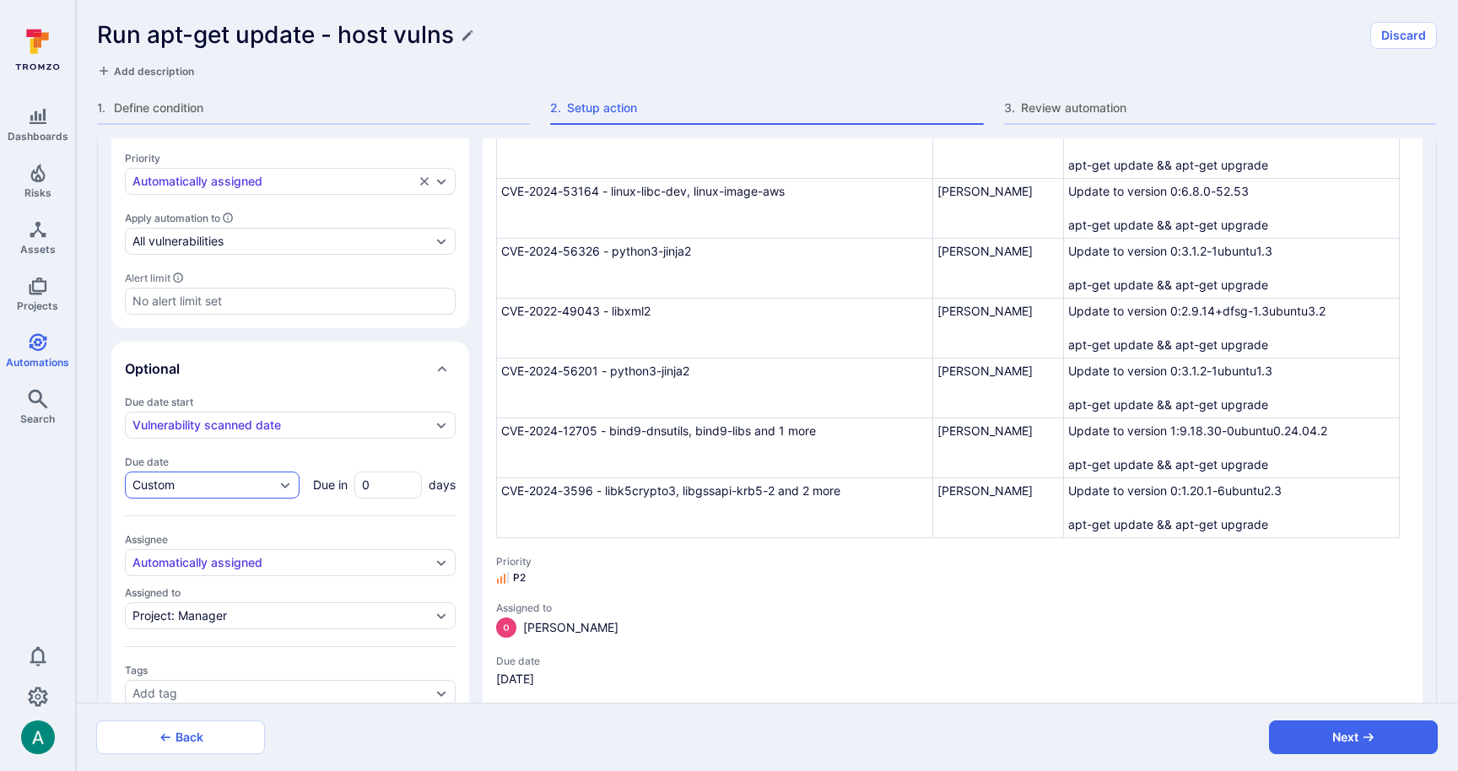
type textarea "x"
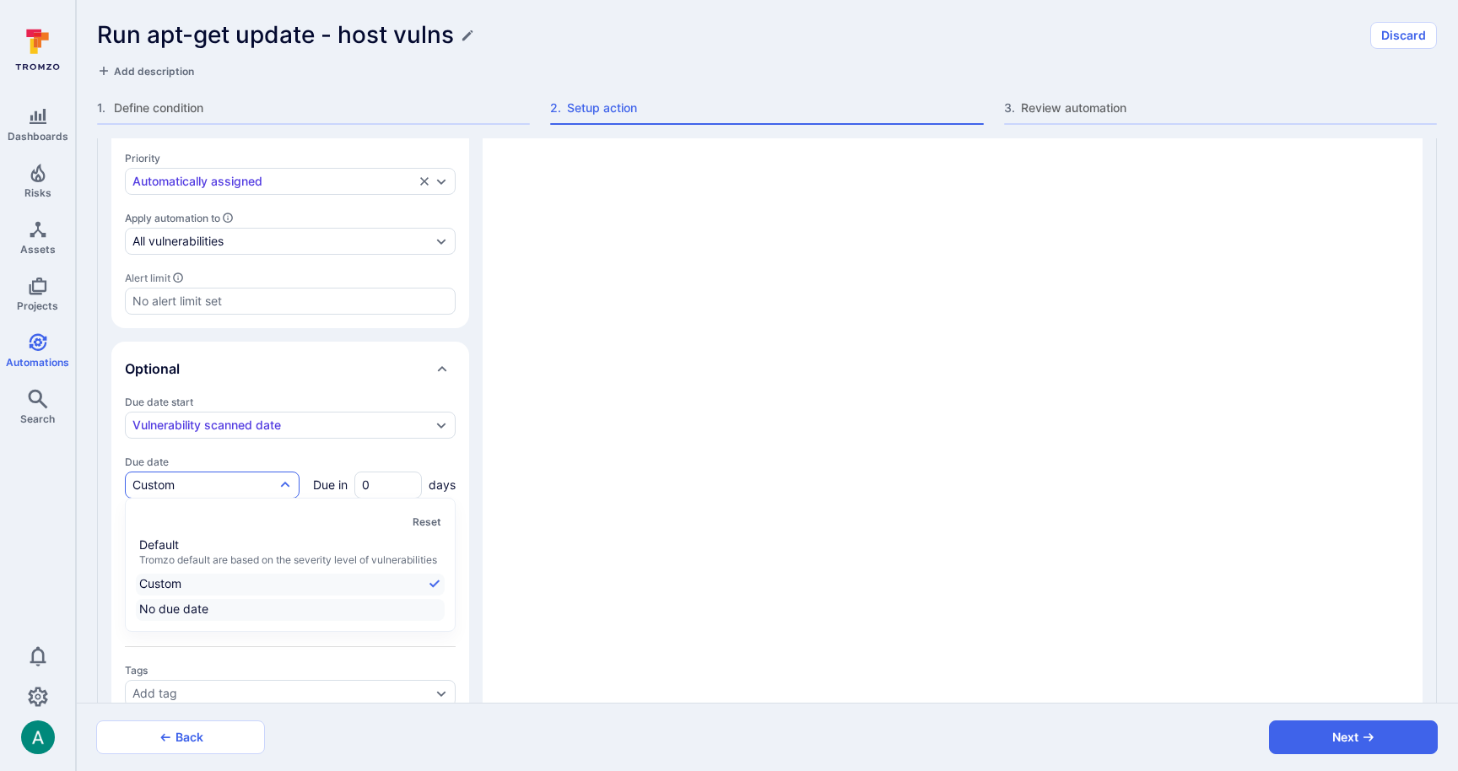
type textarea "x"
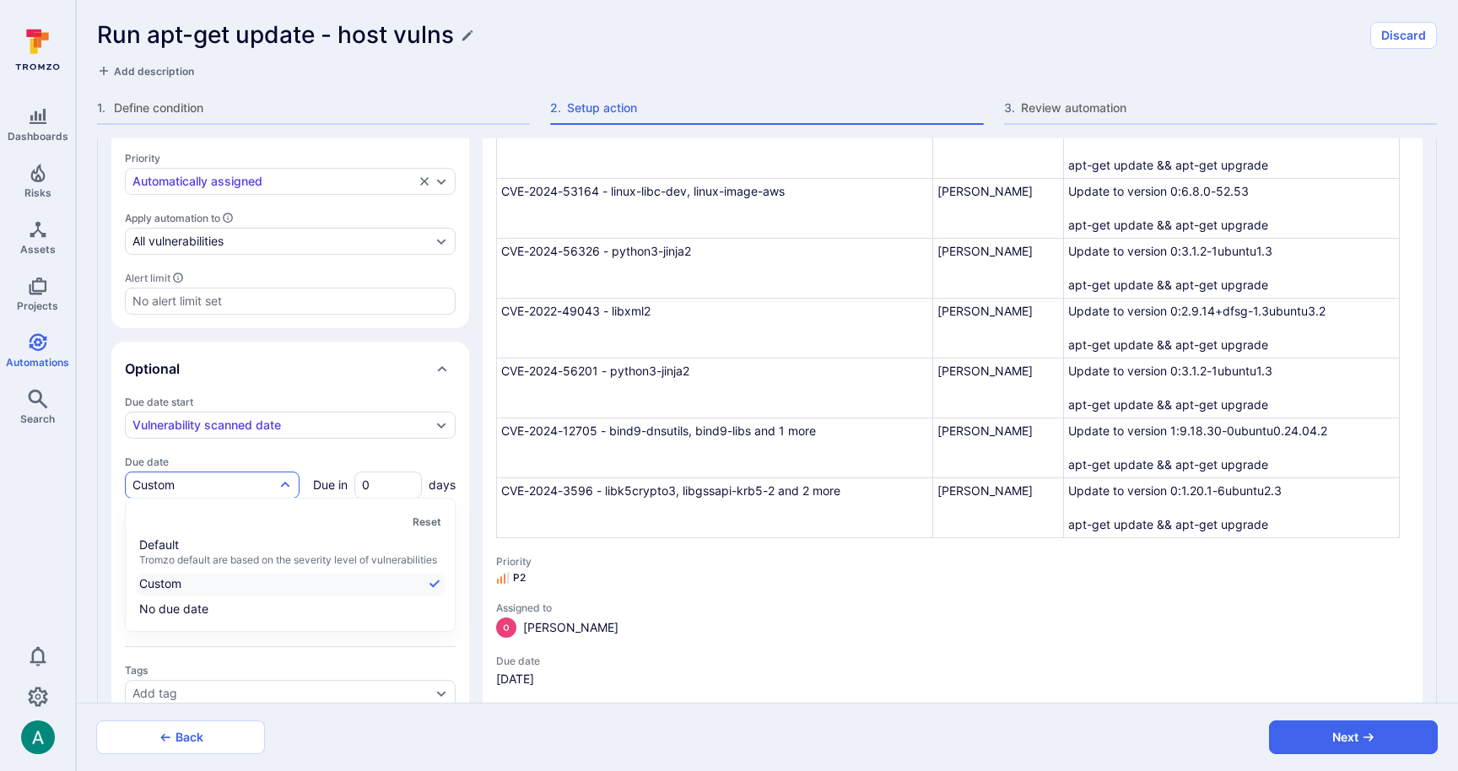
drag, startPoint x: 187, startPoint y: 620, endPoint x: 186, endPoint y: 602, distance: 18.6
click at [187, 618] on span "No due date" at bounding box center [290, 609] width 302 height 17
type textarea "x"
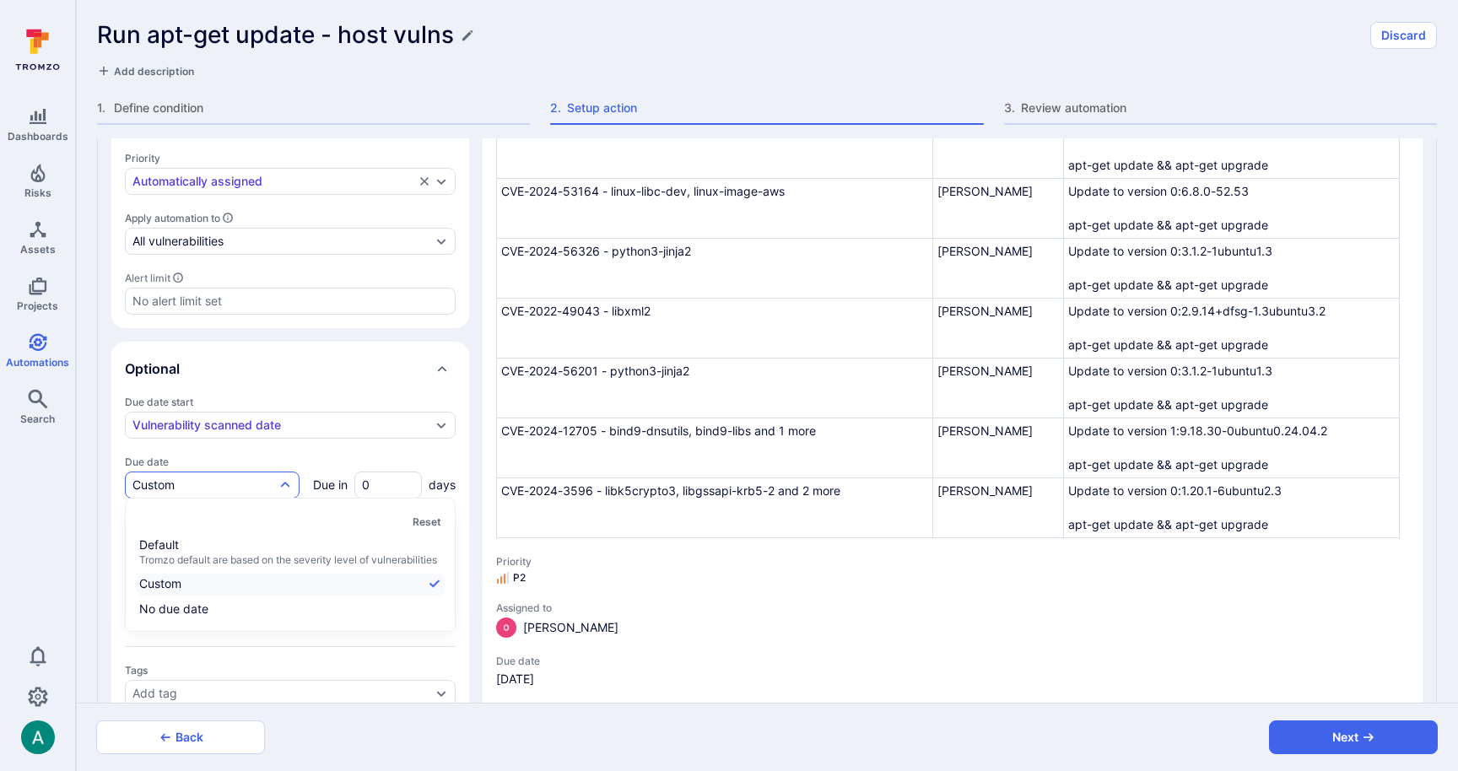
type textarea "x"
click at [181, 472] on div "No due date" at bounding box center [290, 485] width 331 height 27
type textarea "x"
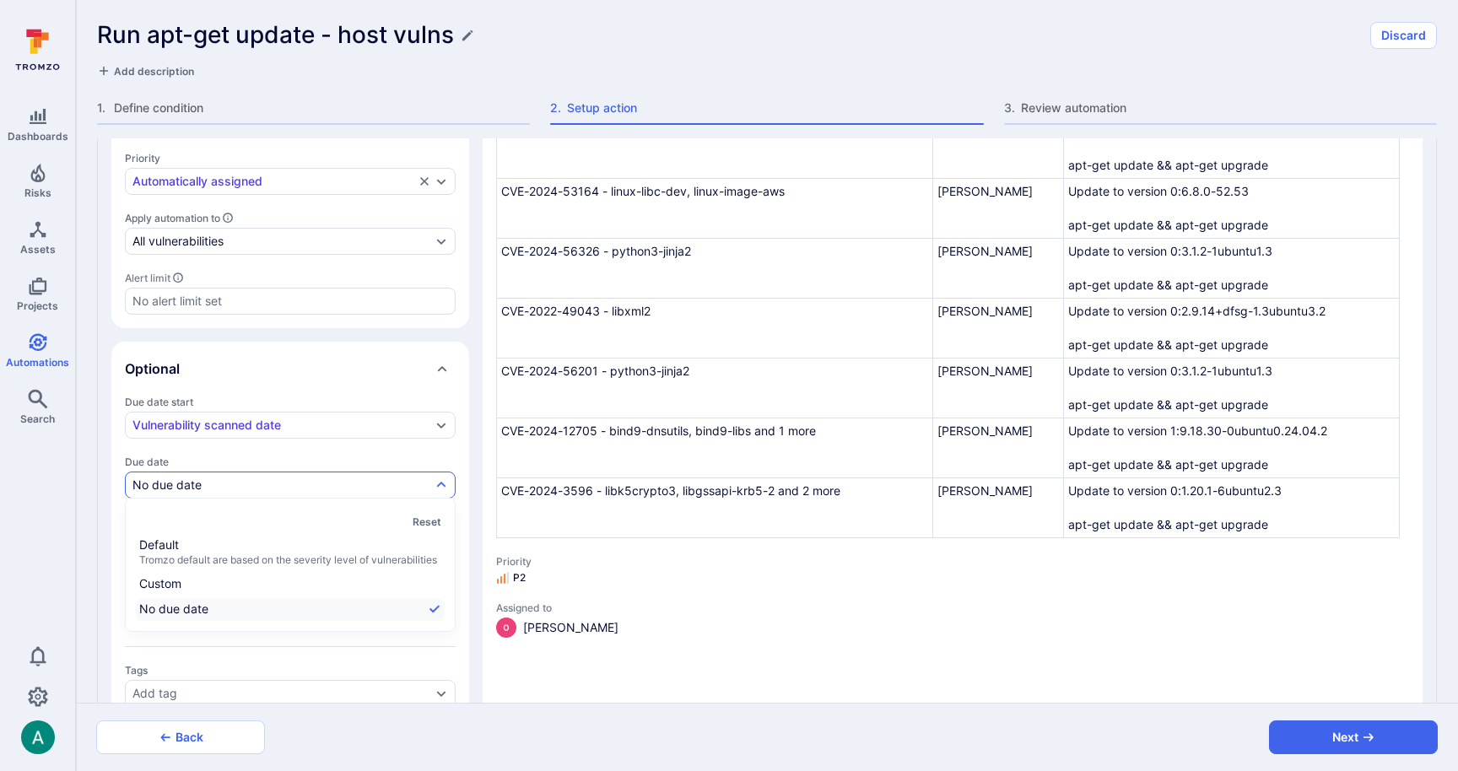
type textarea "x"
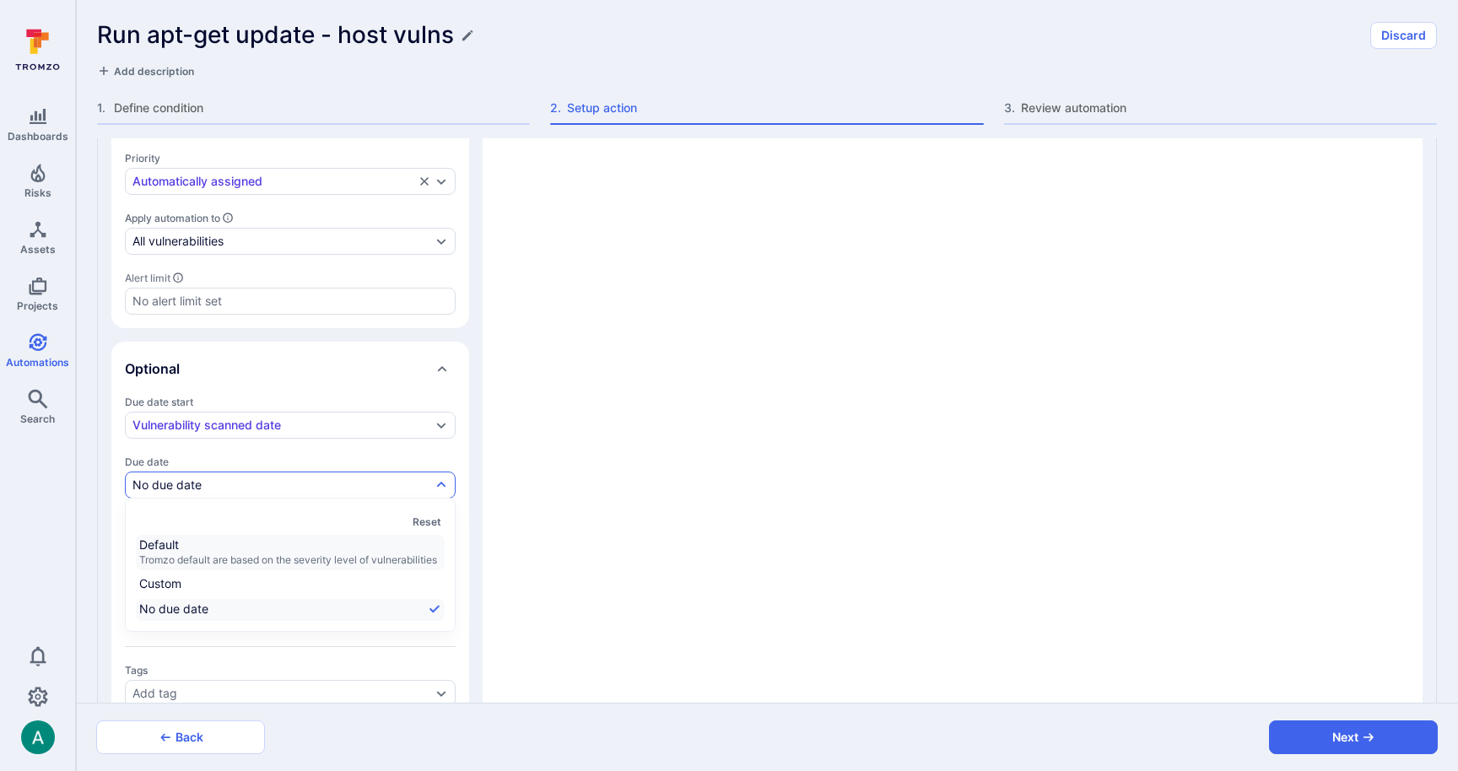
type textarea "x"
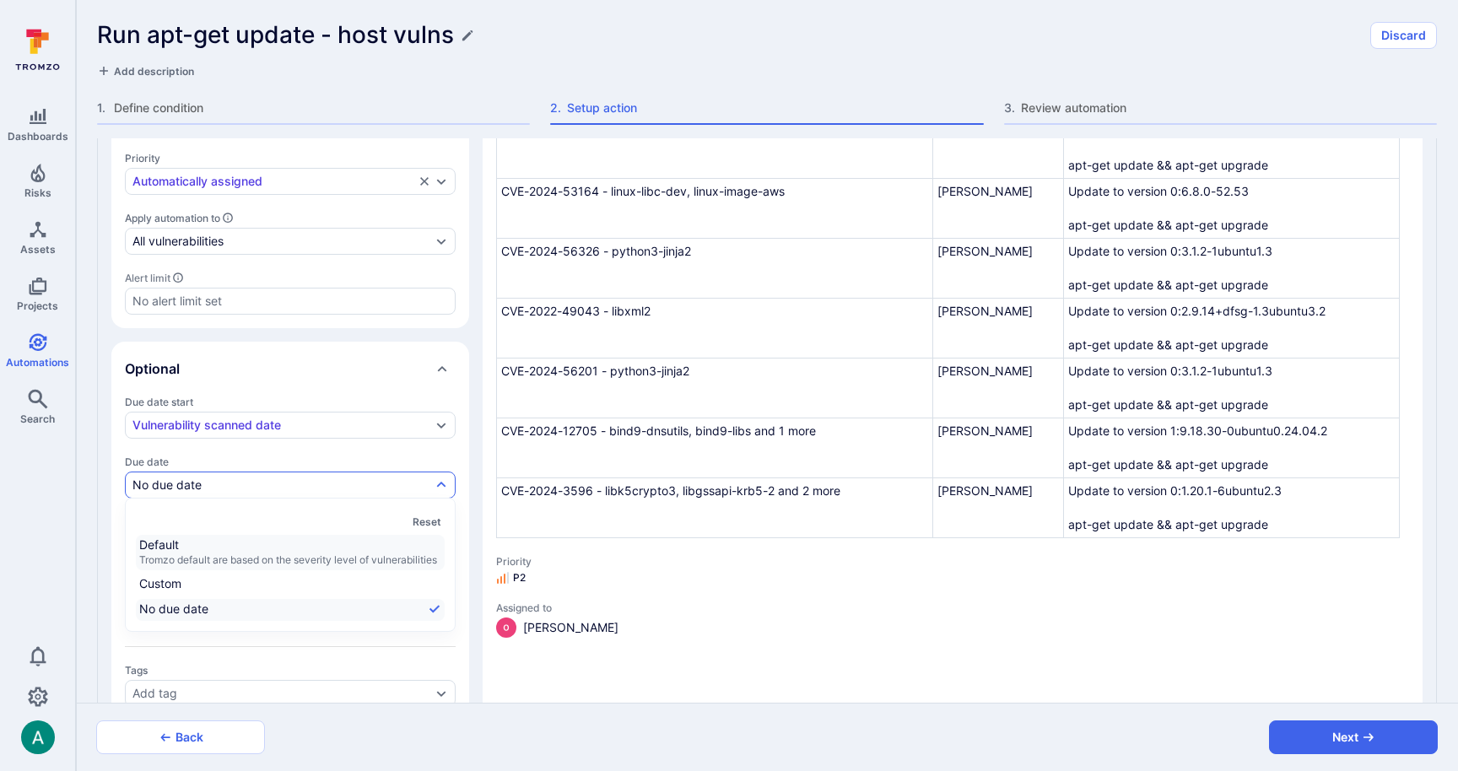
click at [184, 554] on span "Tromzo default are based on the severity level of vulnerabilities" at bounding box center [290, 559] width 302 height 13
type textarea "x"
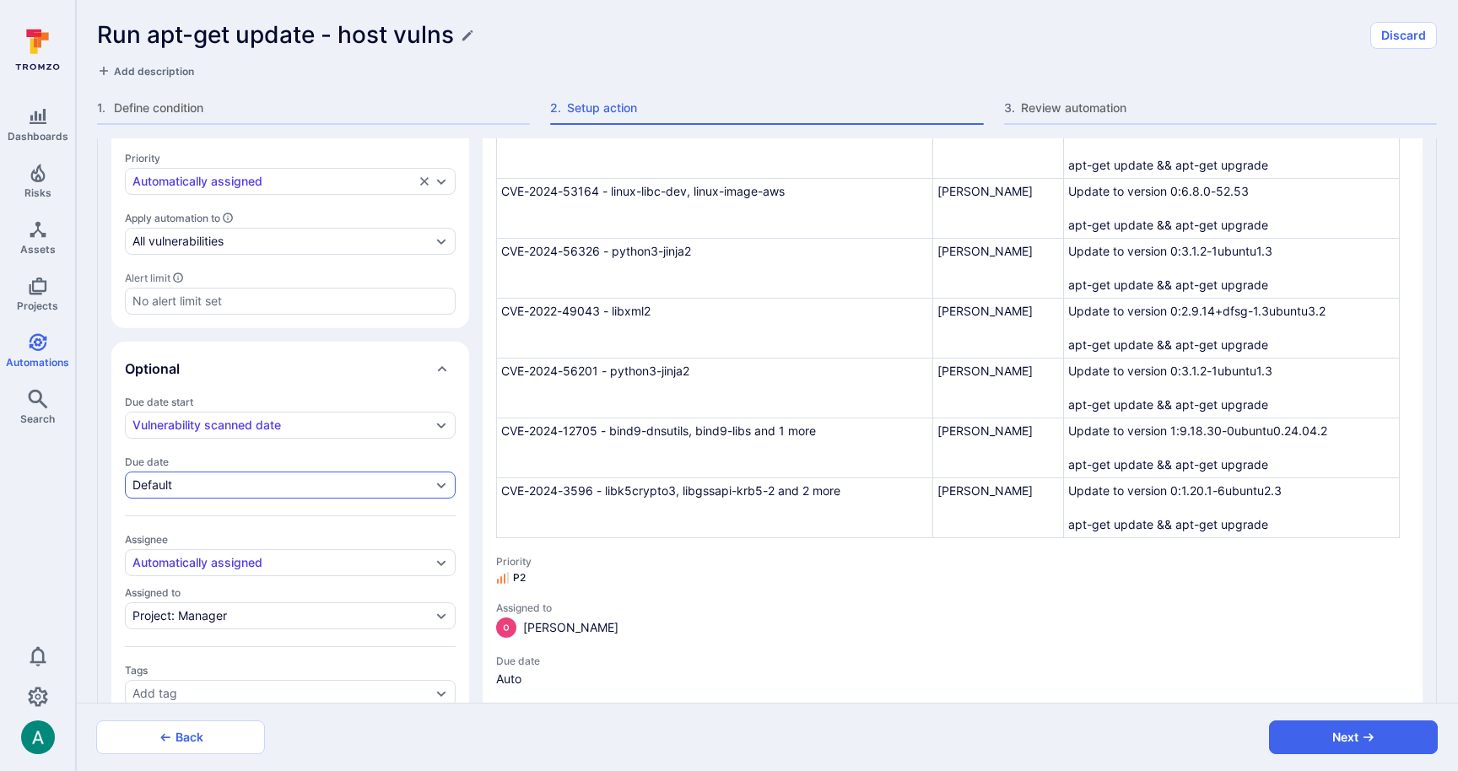
click at [176, 483] on div "Default" at bounding box center [281, 484] width 299 height 13
type textarea "x"
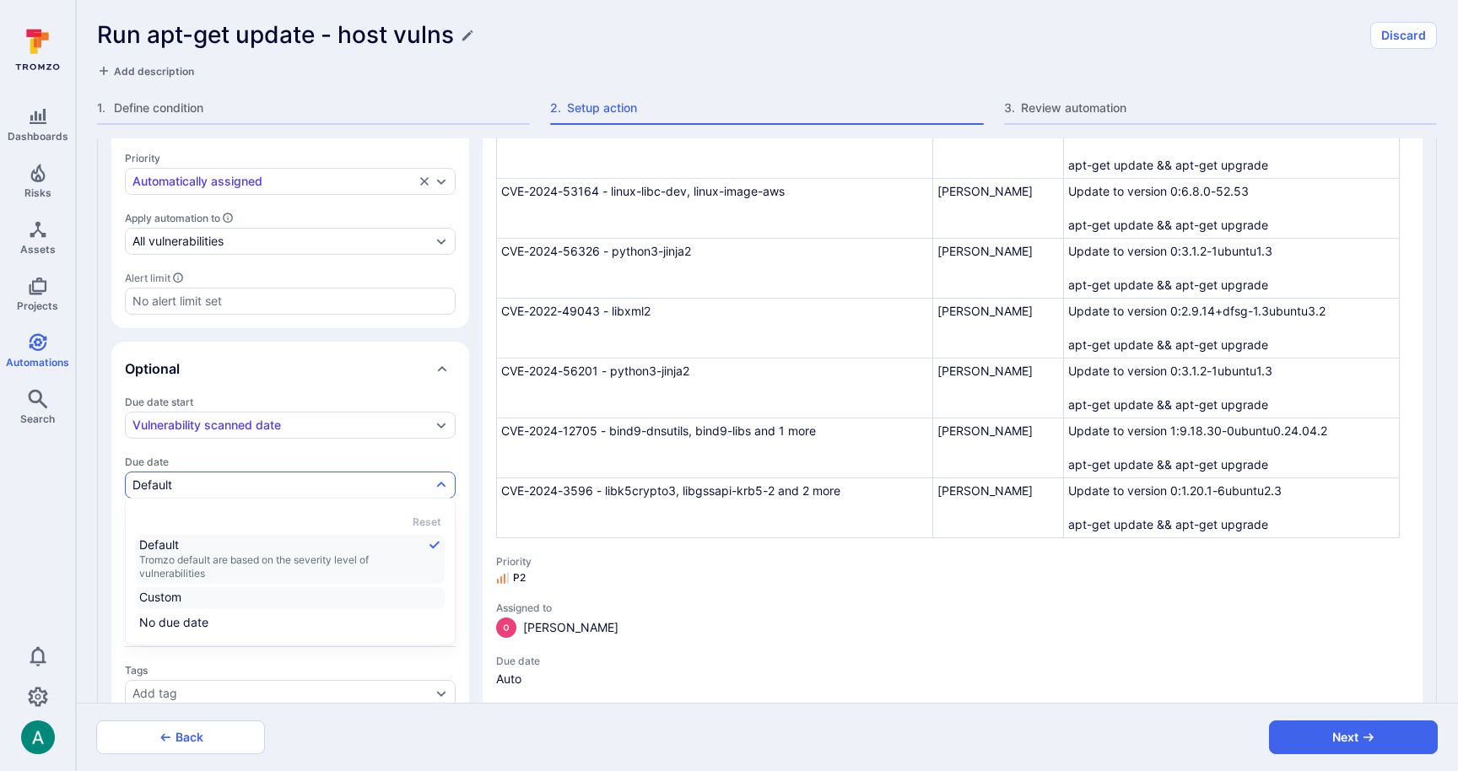
click at [201, 598] on span "Custom" at bounding box center [290, 597] width 302 height 17
type textarea "x"
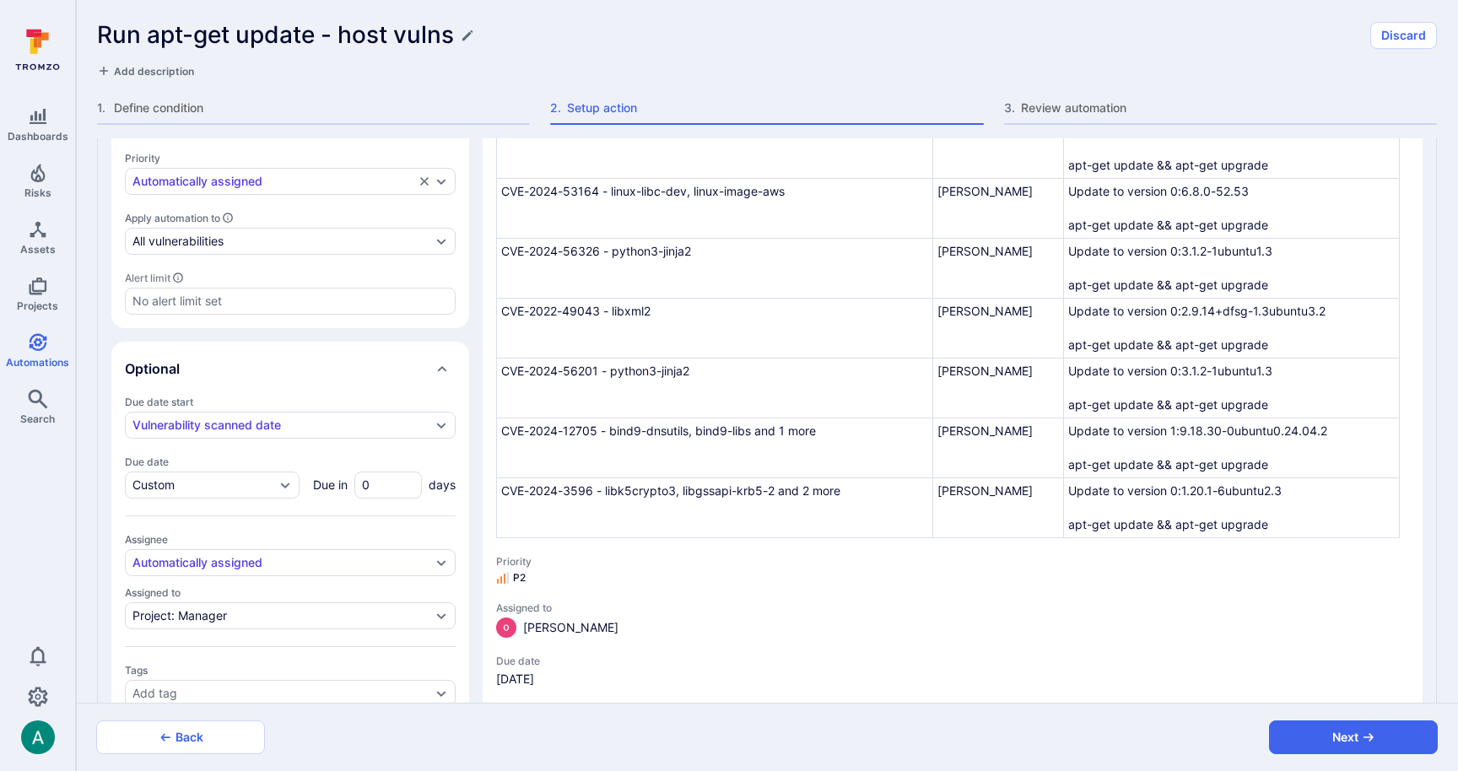
type textarea "x"
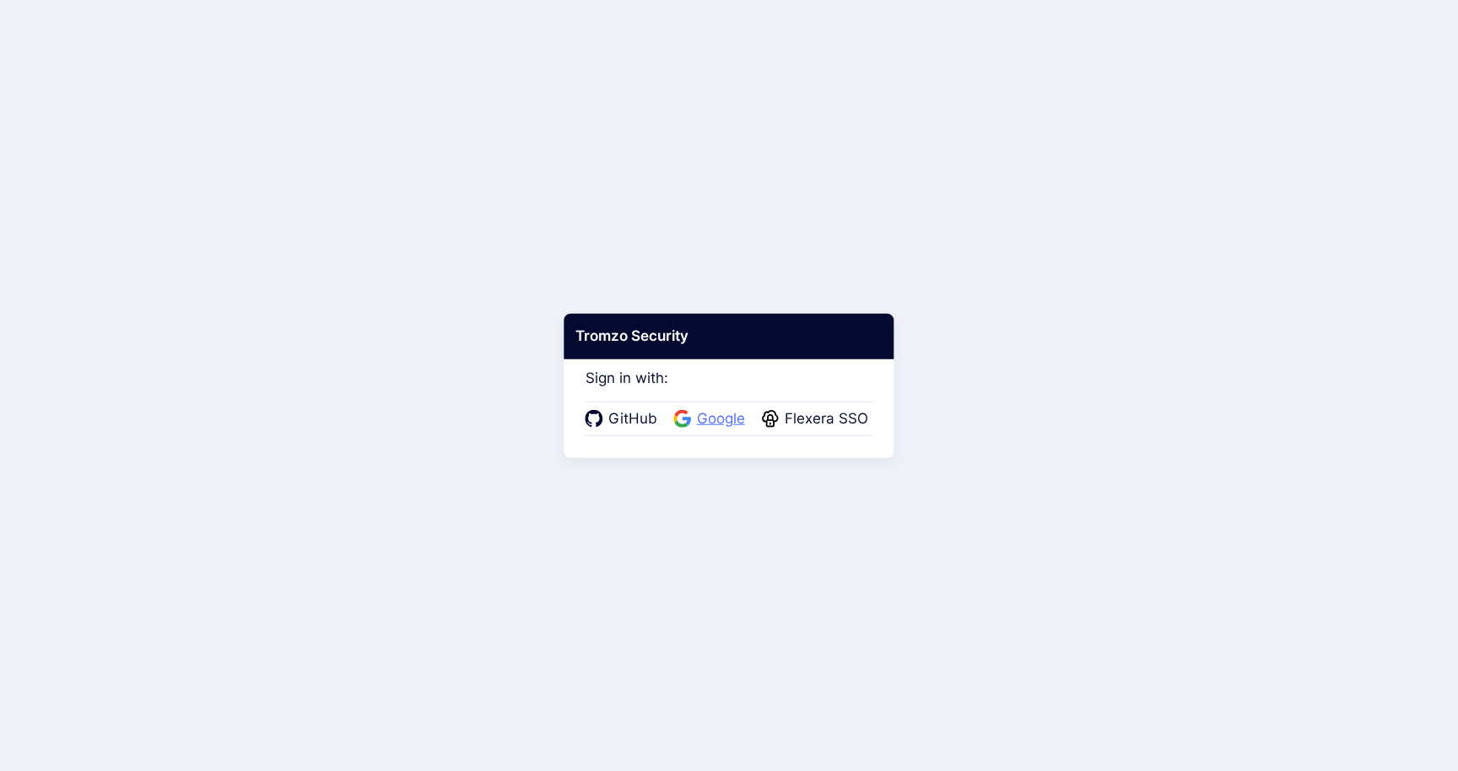
click at [715, 415] on span "Google" at bounding box center [721, 419] width 58 height 22
